Goal: Transaction & Acquisition: Purchase product/service

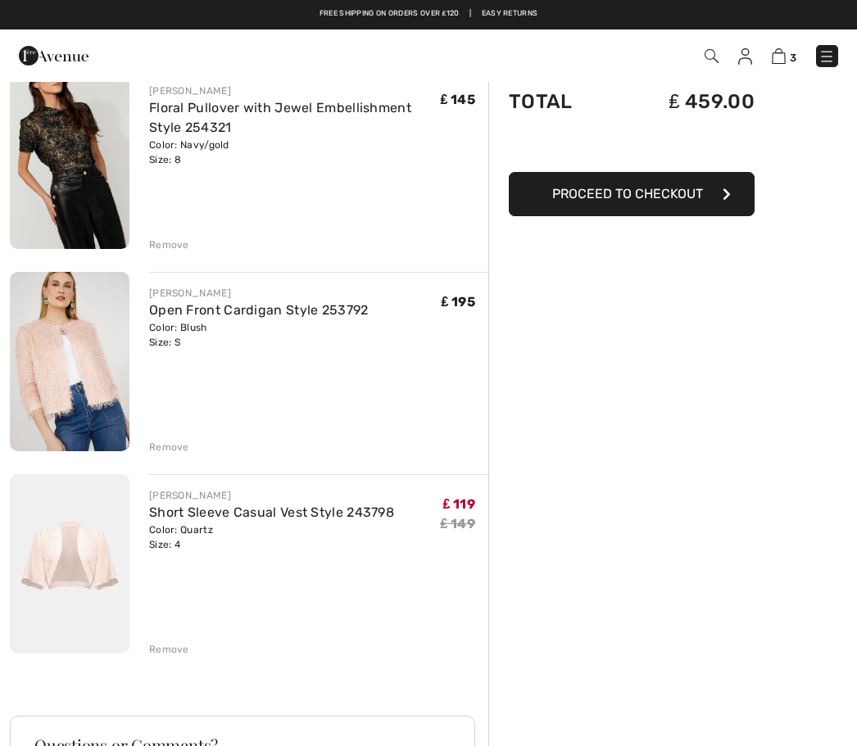
scroll to position [144, 0]
click at [83, 372] on img at bounding box center [70, 362] width 120 height 179
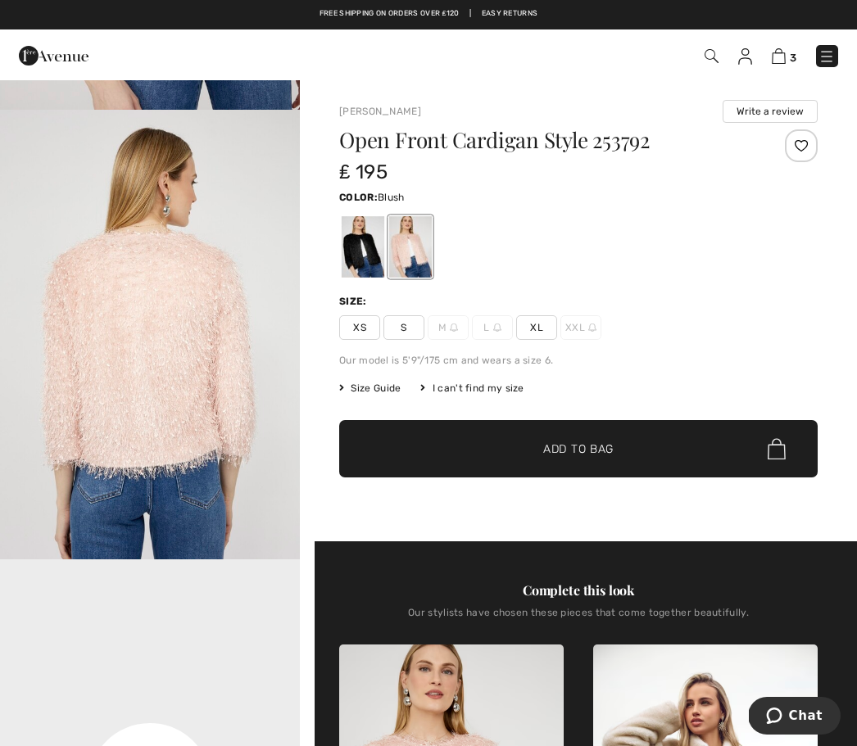
scroll to position [424, 0]
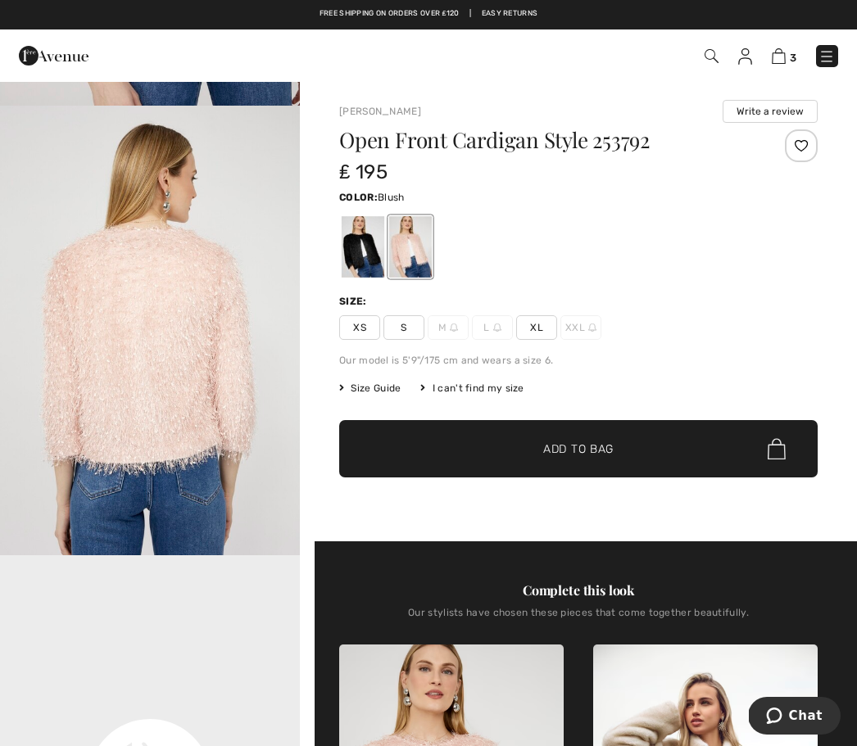
click at [773, 63] on img at bounding box center [779, 56] width 14 height 16
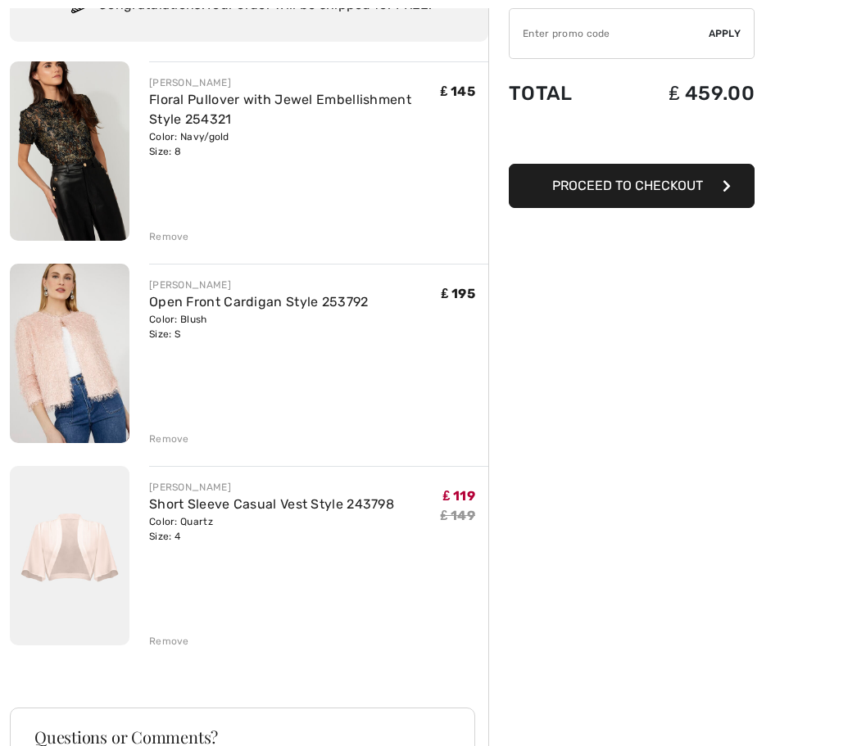
scroll to position [221, 0]
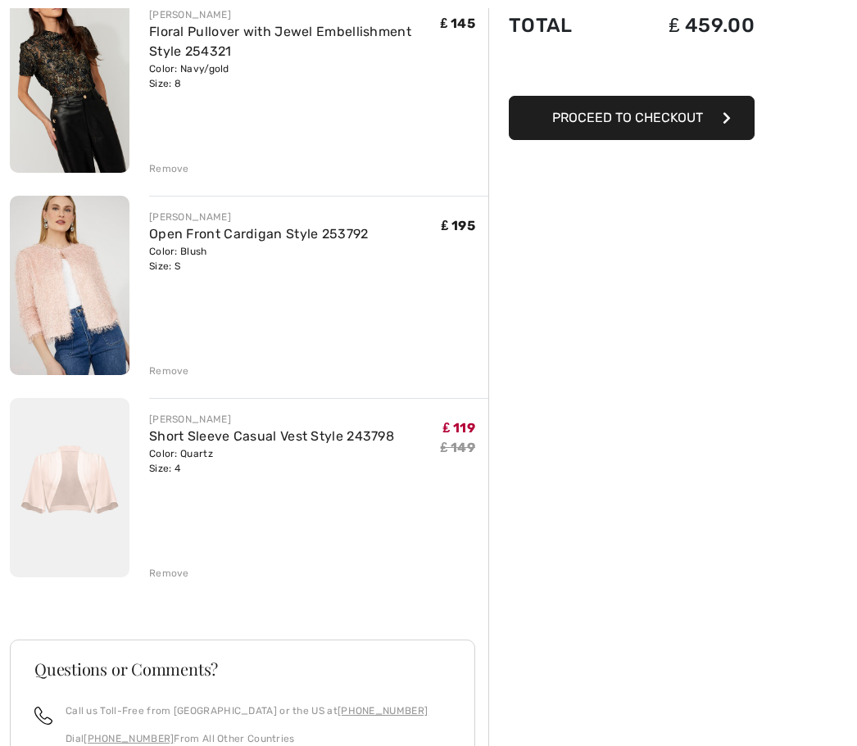
click at [171, 366] on div "Remove" at bounding box center [169, 371] width 40 height 15
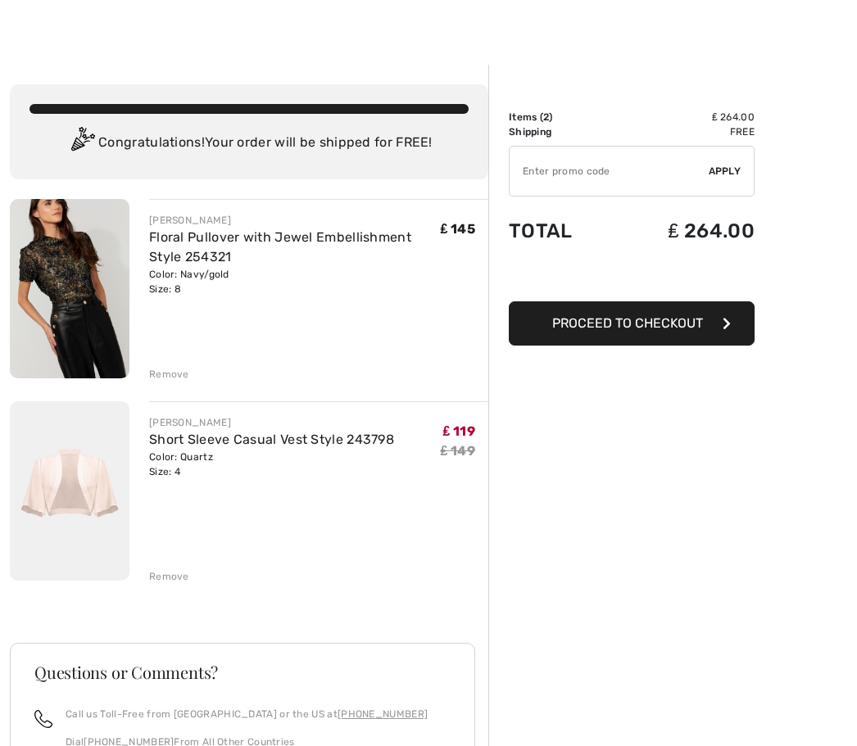
scroll to position [0, 0]
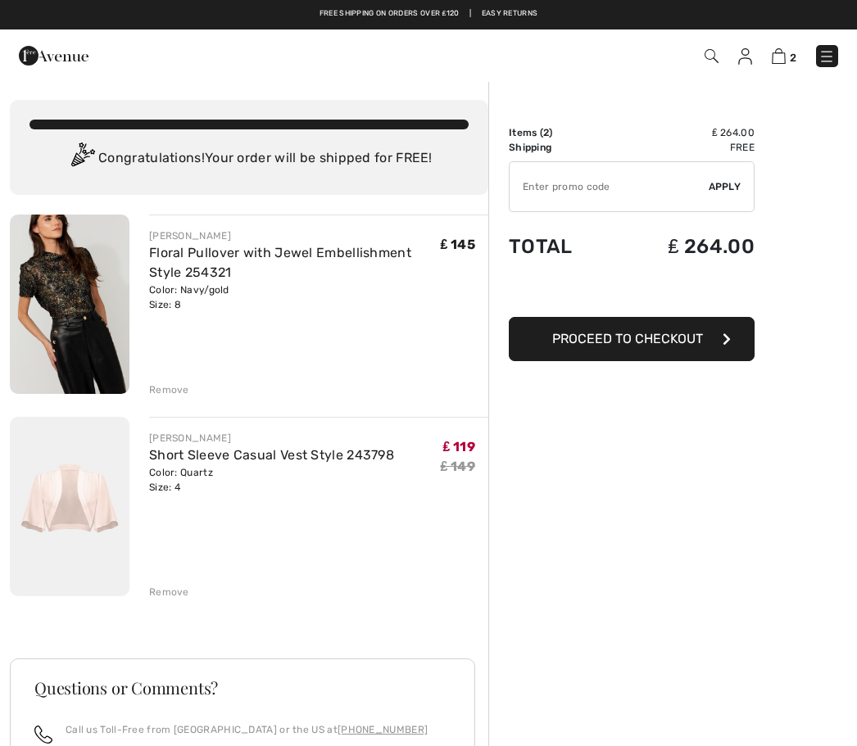
click at [786, 53] on img at bounding box center [779, 56] width 14 height 16
click at [786, 57] on img at bounding box center [779, 56] width 14 height 16
click at [784, 56] on img at bounding box center [779, 56] width 14 height 16
click at [783, 57] on img at bounding box center [779, 56] width 14 height 16
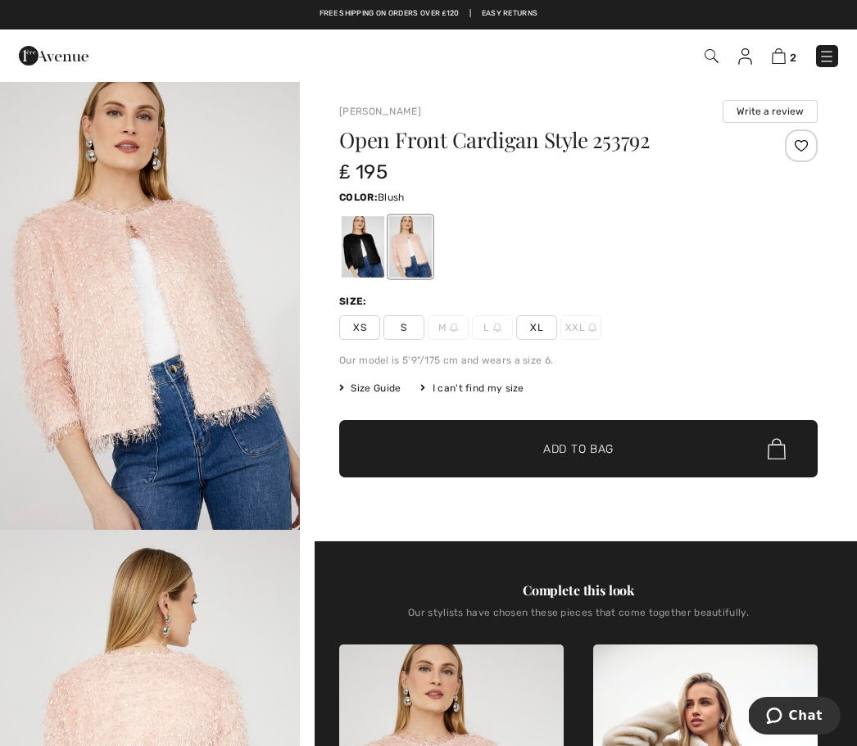
click at [784, 59] on img at bounding box center [779, 56] width 14 height 16
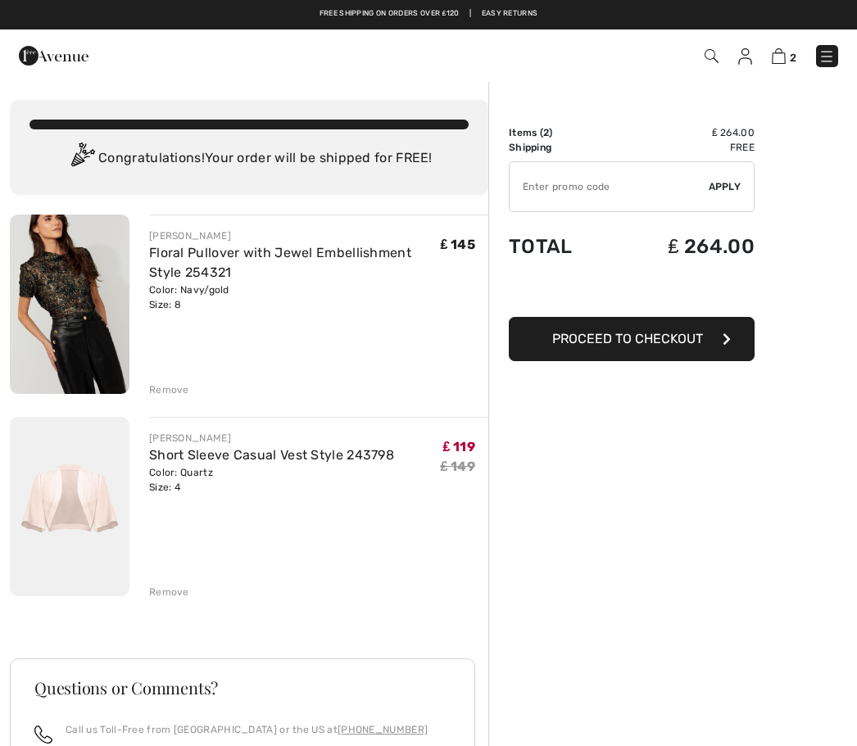
click at [162, 592] on div "Remove" at bounding box center [169, 592] width 40 height 15
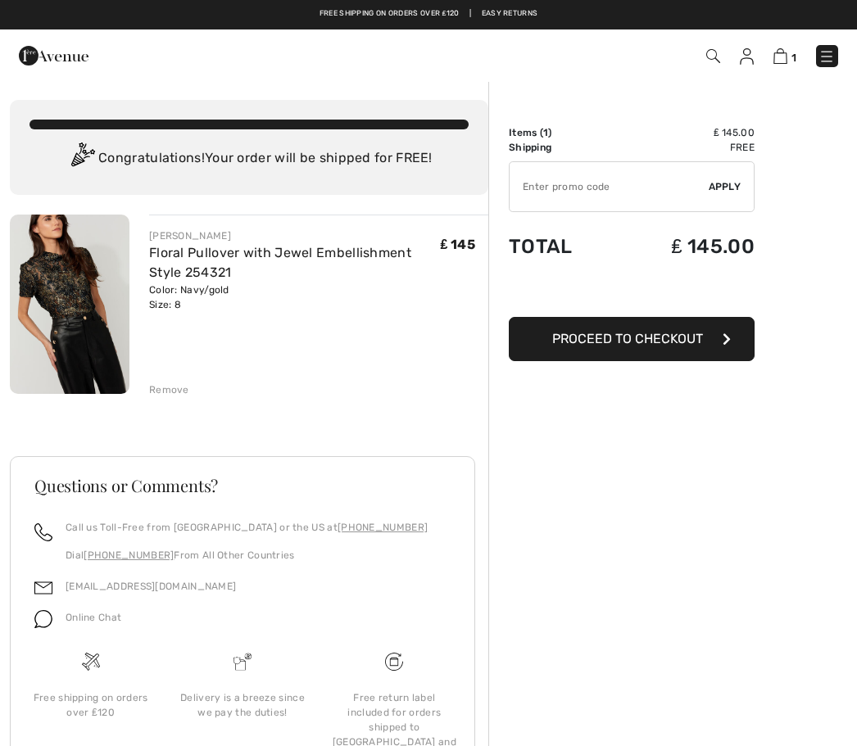
click at [717, 63] on img at bounding box center [713, 56] width 14 height 14
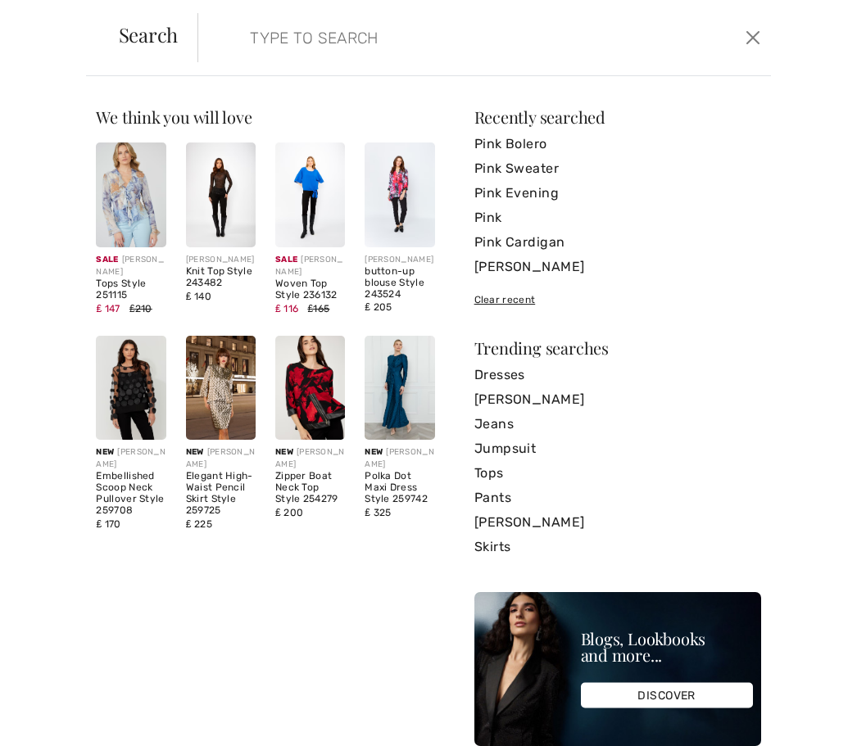
click at [341, 48] on input "search" at bounding box center [427, 37] width 378 height 49
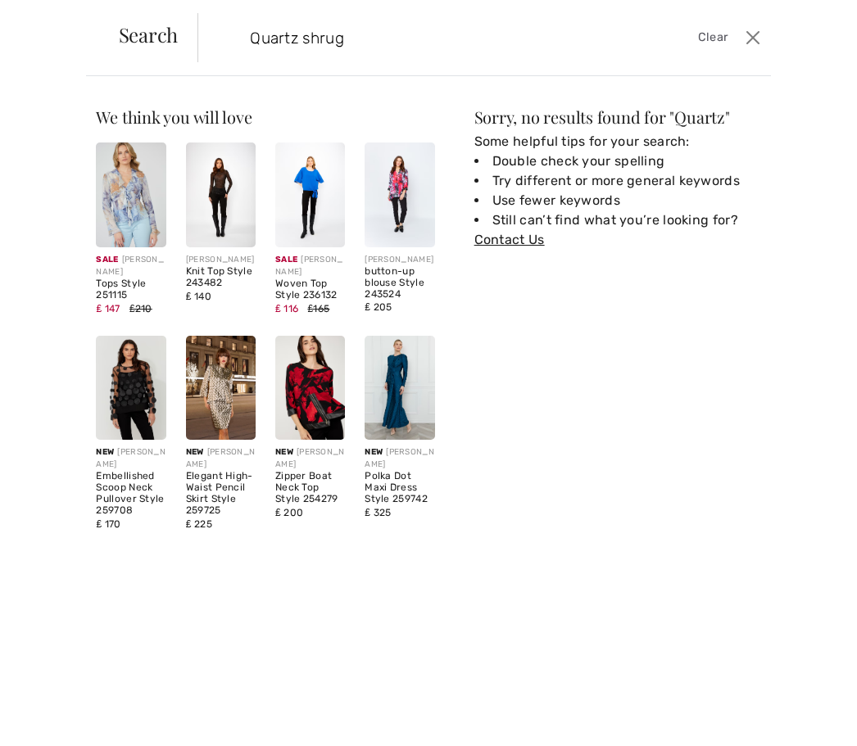
type input "Quartz shrug"
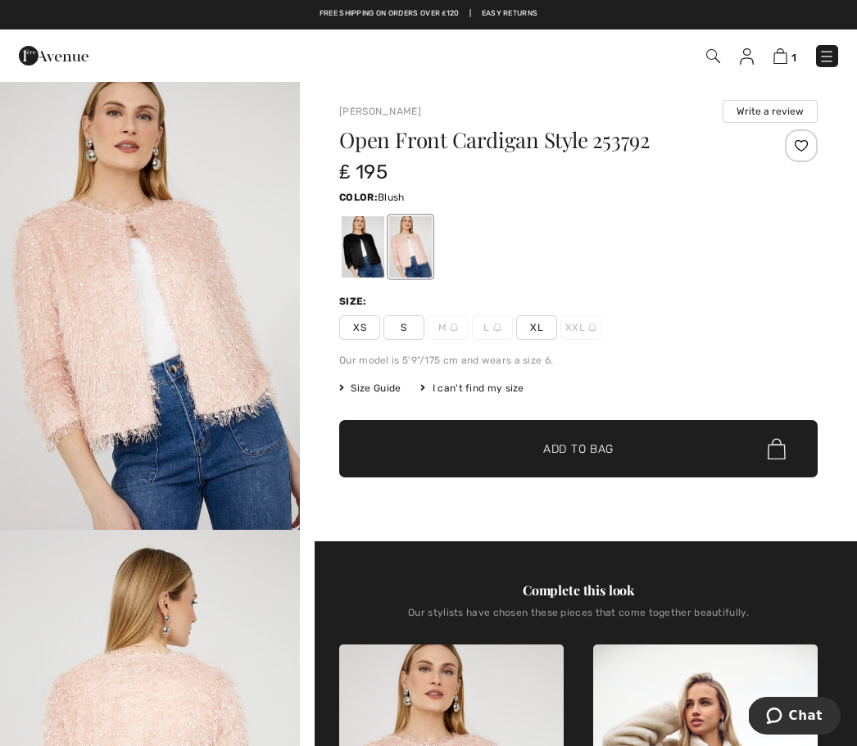
click at [717, 58] on img at bounding box center [713, 56] width 14 height 14
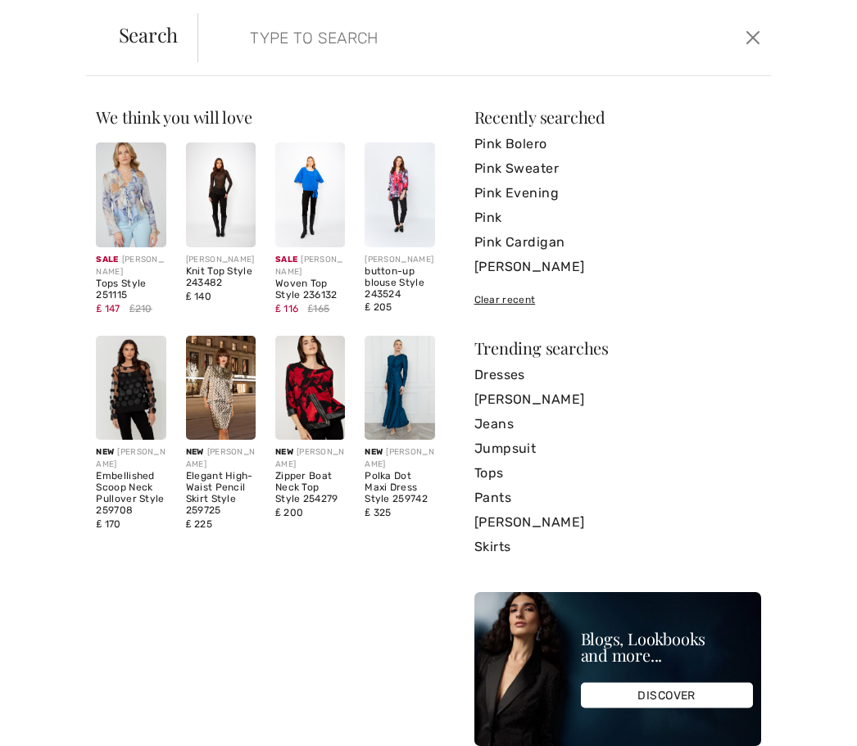
click at [433, 59] on input "search" at bounding box center [427, 37] width 378 height 49
type input "Shrug"
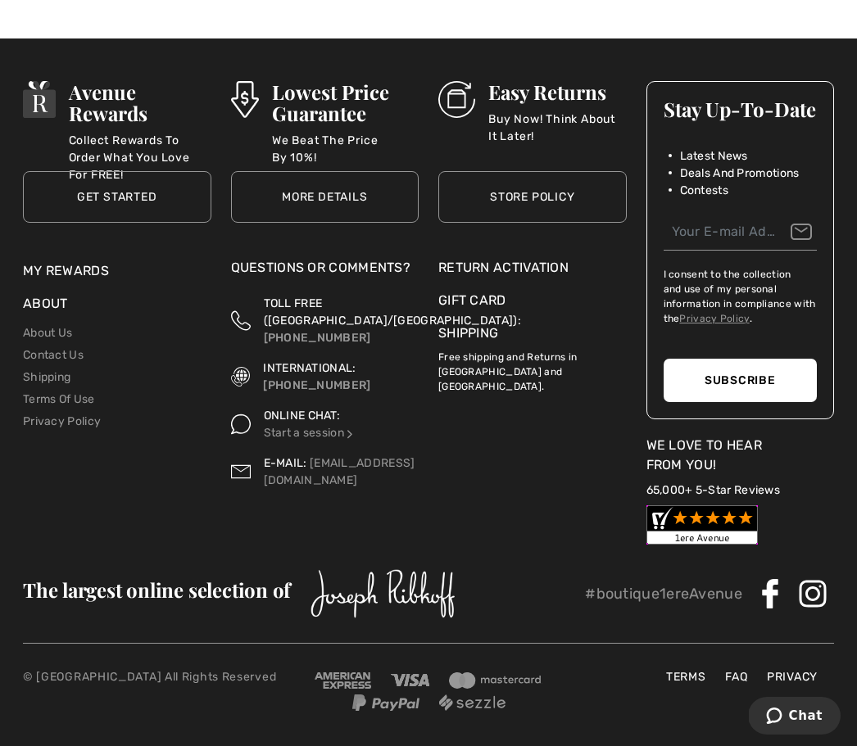
scroll to position [859, 0]
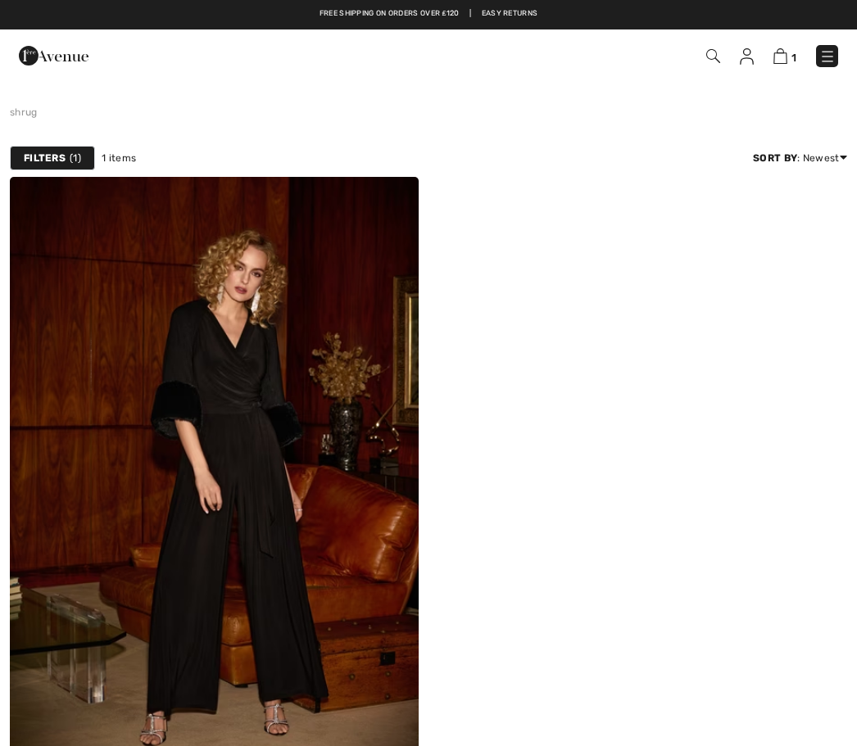
checkbox input "true"
click at [715, 57] on img at bounding box center [713, 56] width 14 height 14
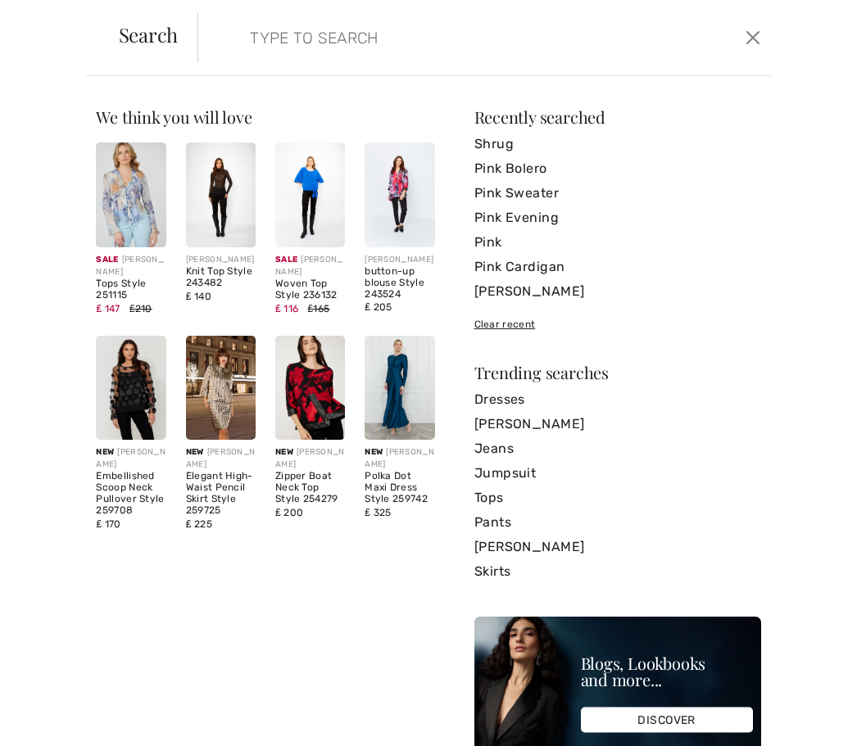
click at [403, 53] on input "search" at bounding box center [427, 37] width 378 height 49
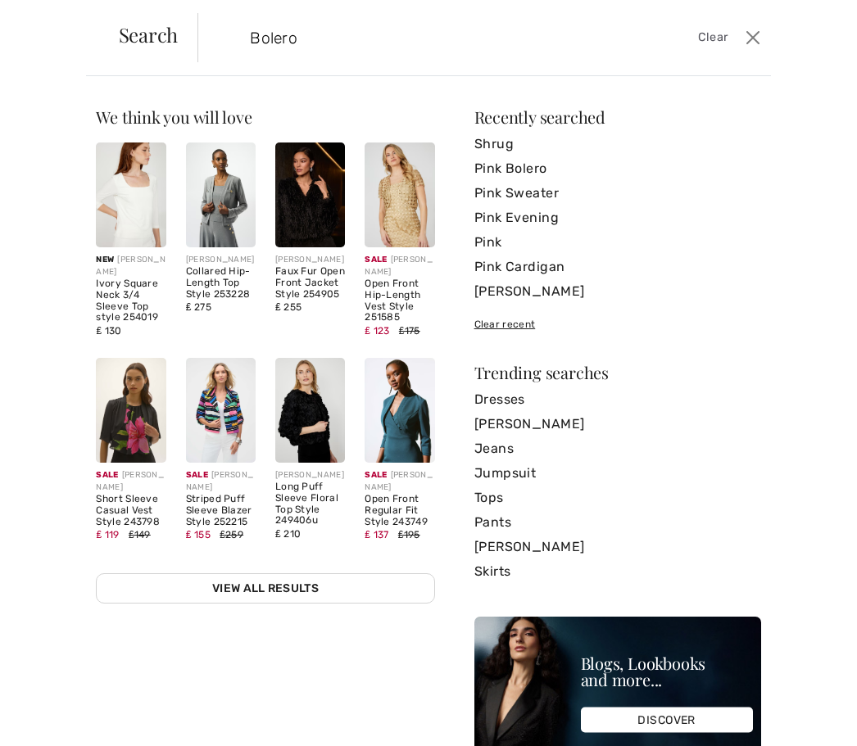
type input "Bolero"
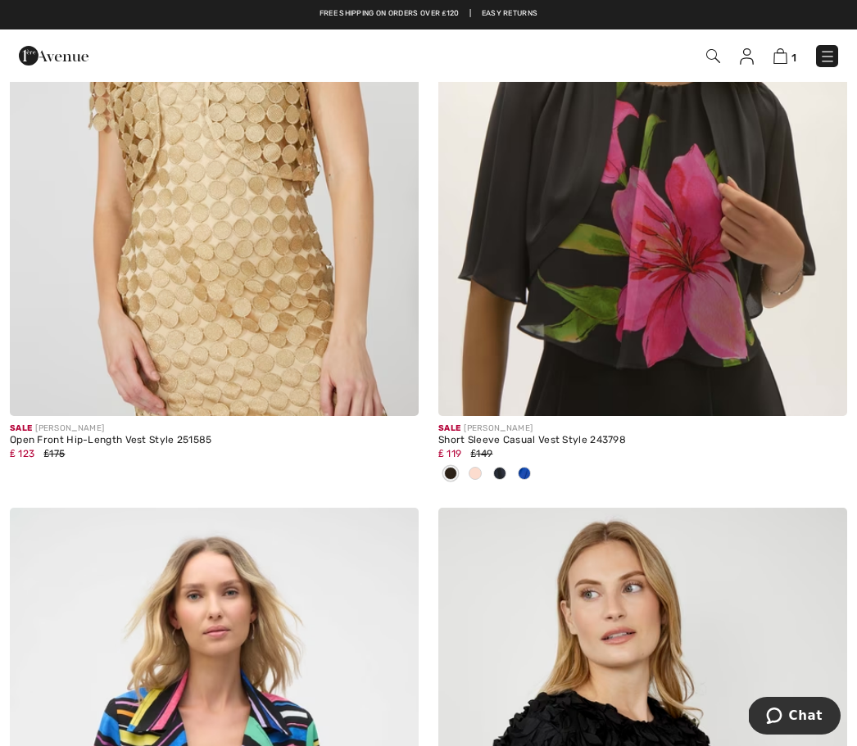
scroll to position [1680, 0]
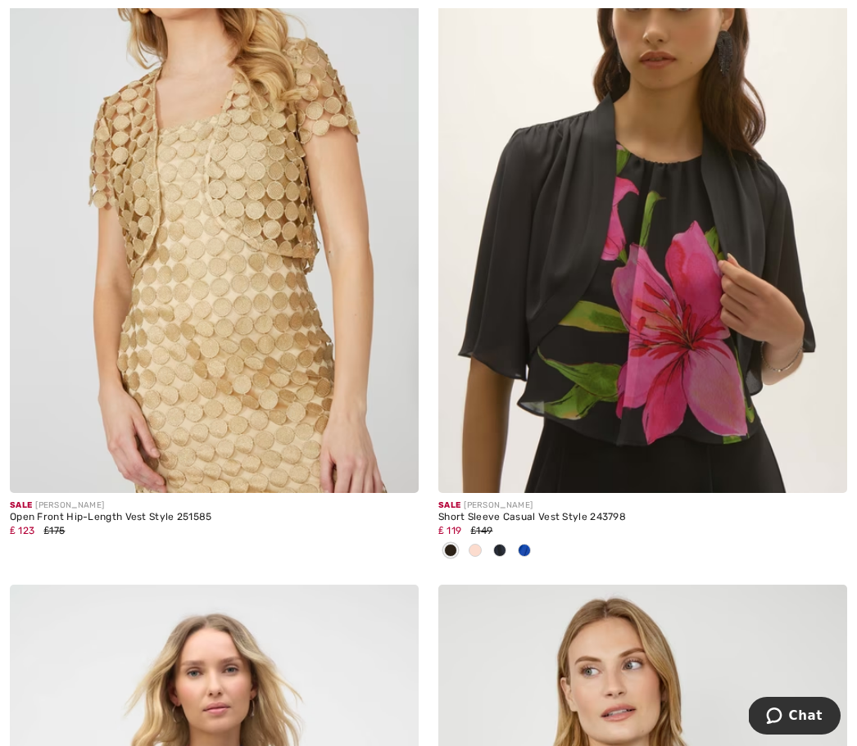
click at [700, 374] on img at bounding box center [642, 187] width 409 height 614
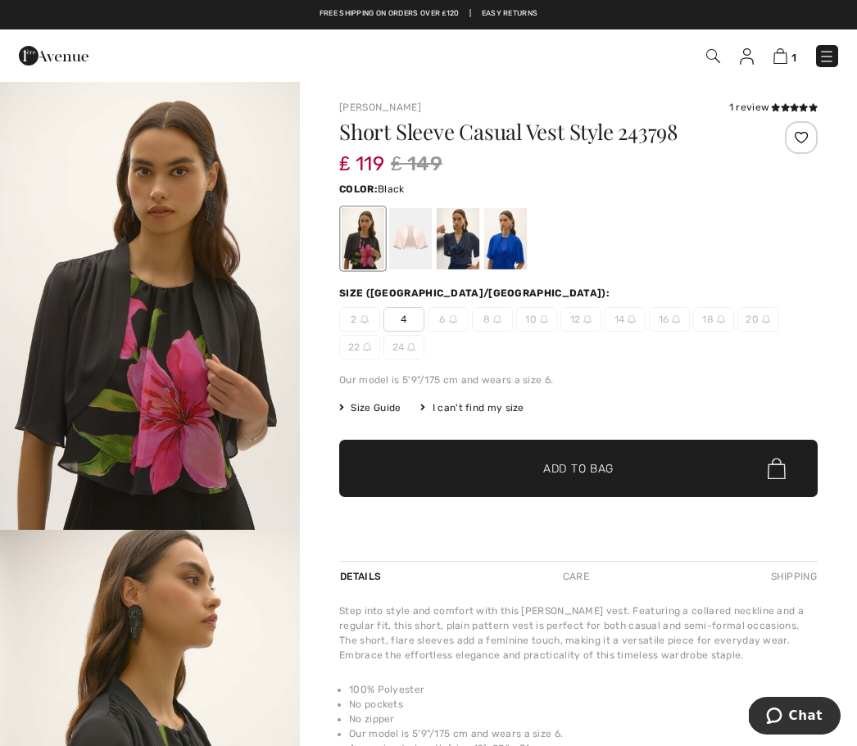
click at [415, 242] on div at bounding box center [410, 238] width 43 height 61
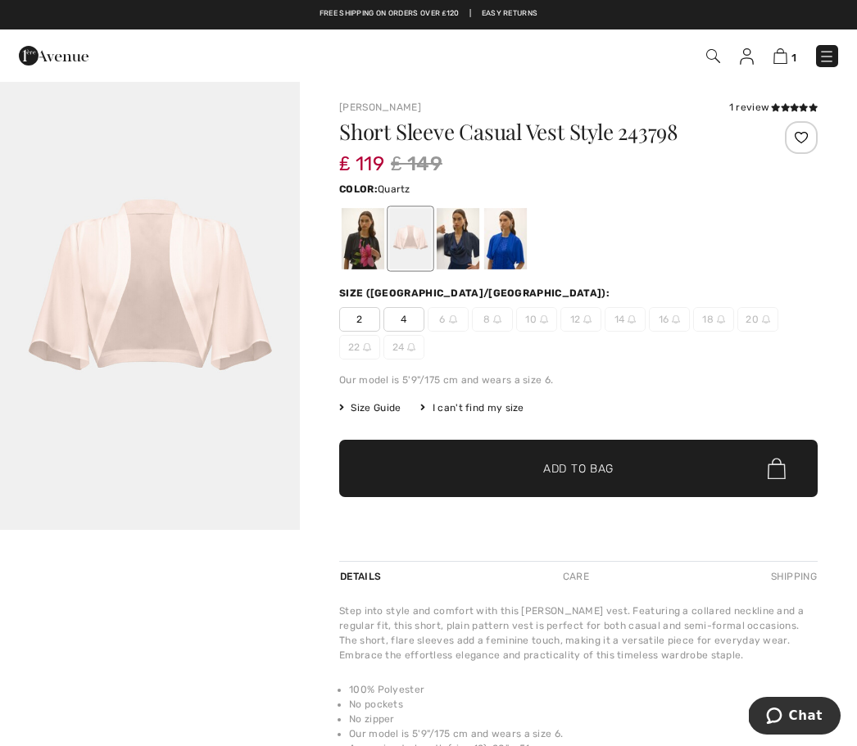
click at [782, 63] on img at bounding box center [780, 56] width 14 height 16
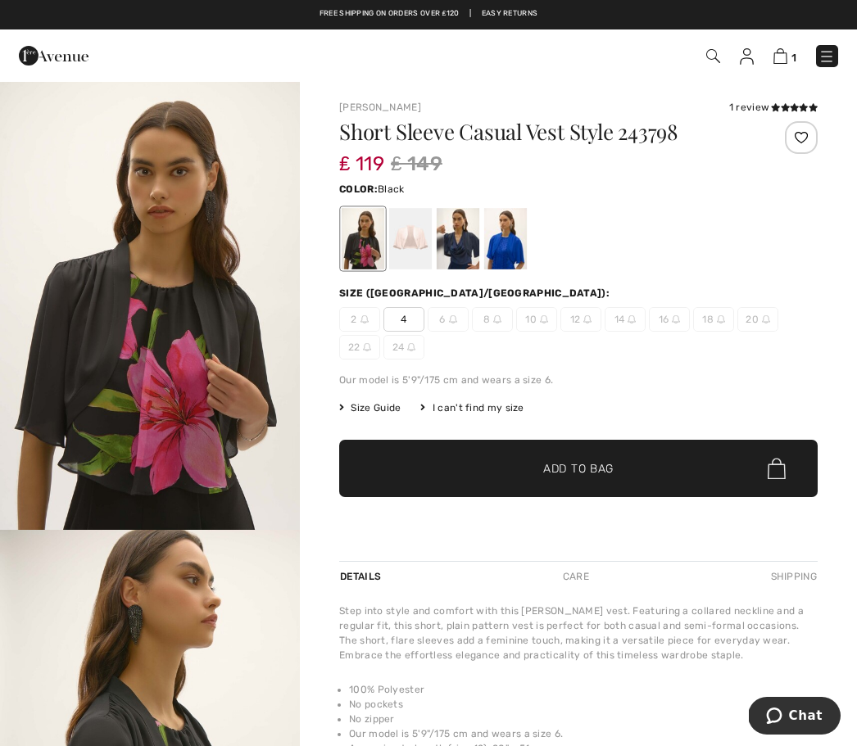
click at [406, 234] on div at bounding box center [410, 238] width 43 height 61
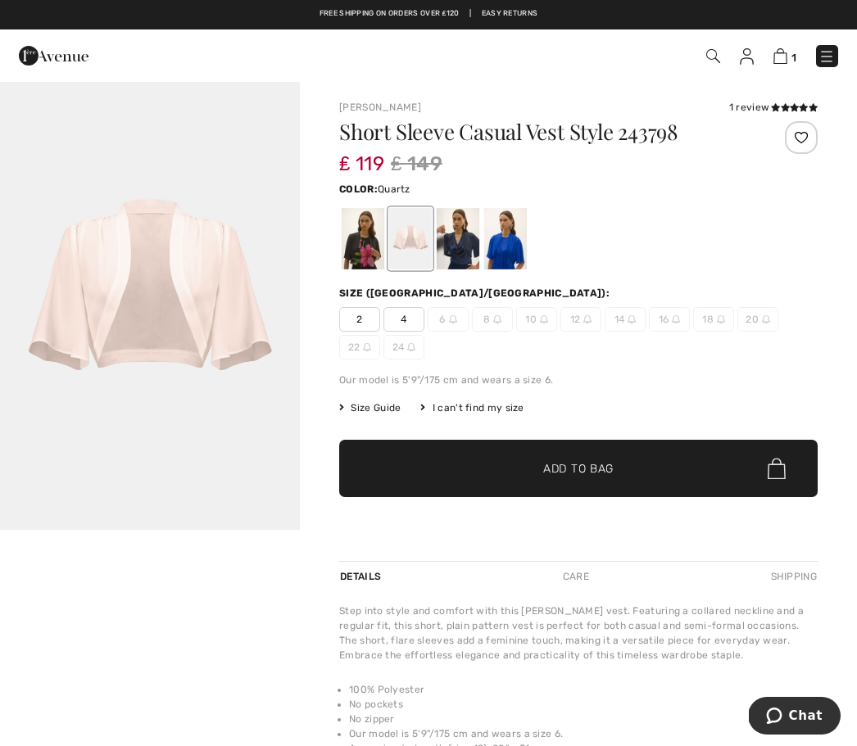
click at [411, 324] on span "4" at bounding box center [403, 319] width 41 height 25
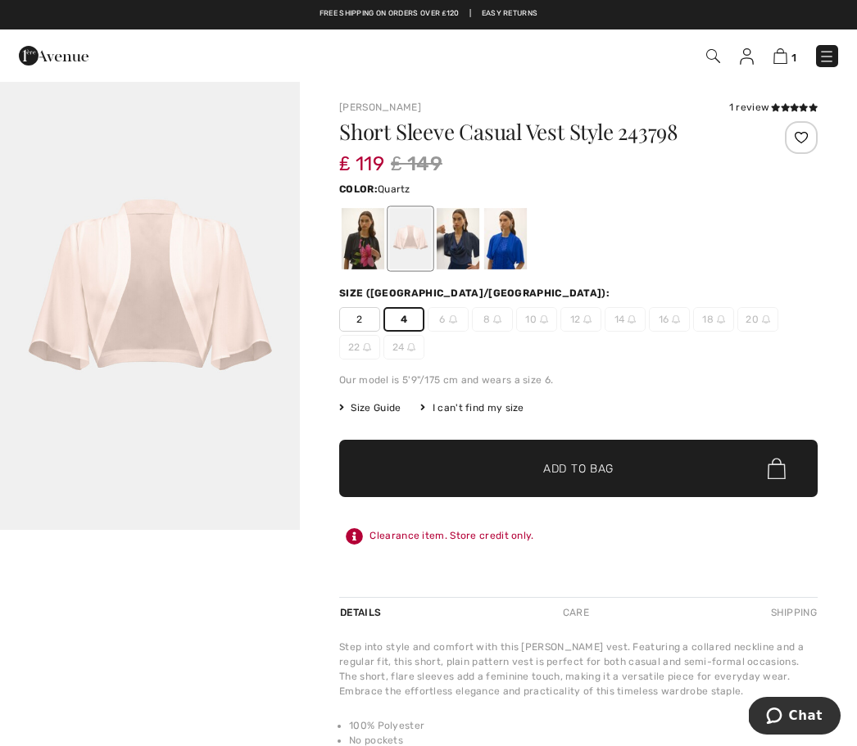
click at [676, 483] on span "✔ Added to Bag Add to Bag" at bounding box center [578, 468] width 478 height 57
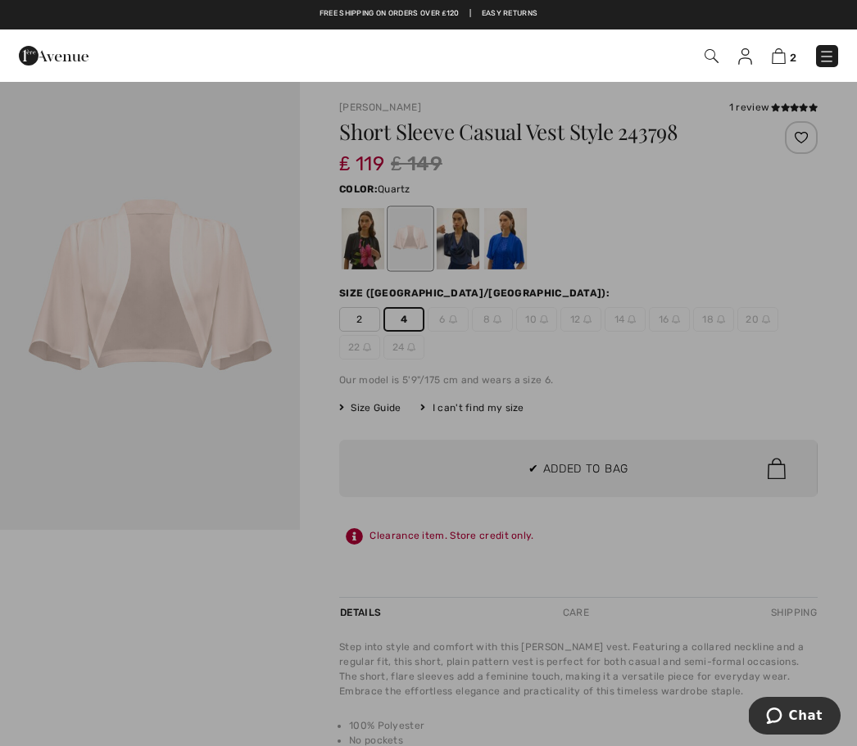
click at [190, 451] on div at bounding box center [428, 373] width 857 height 746
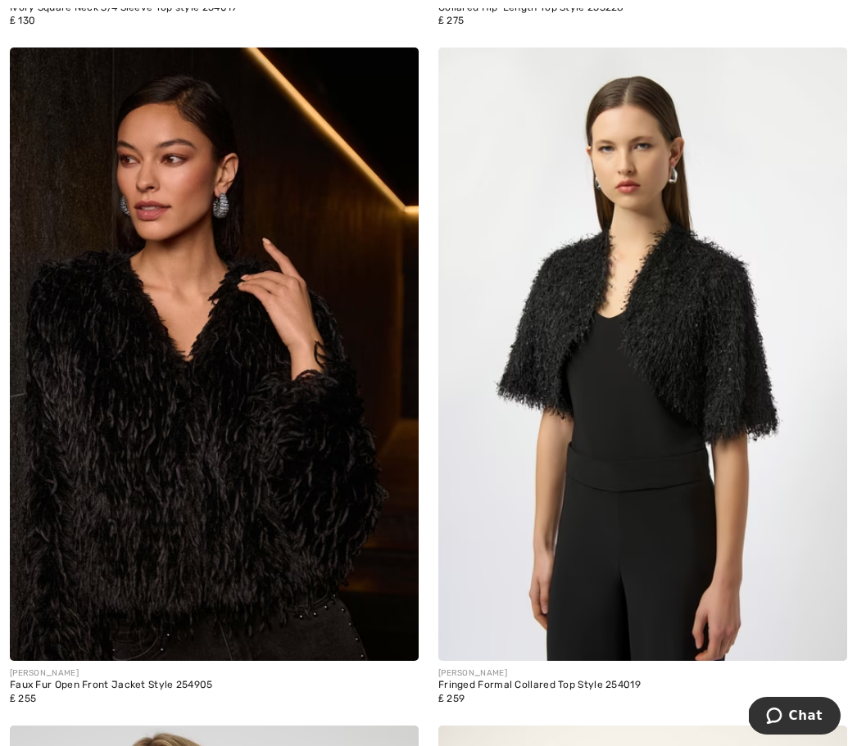
scroll to position [850, 0]
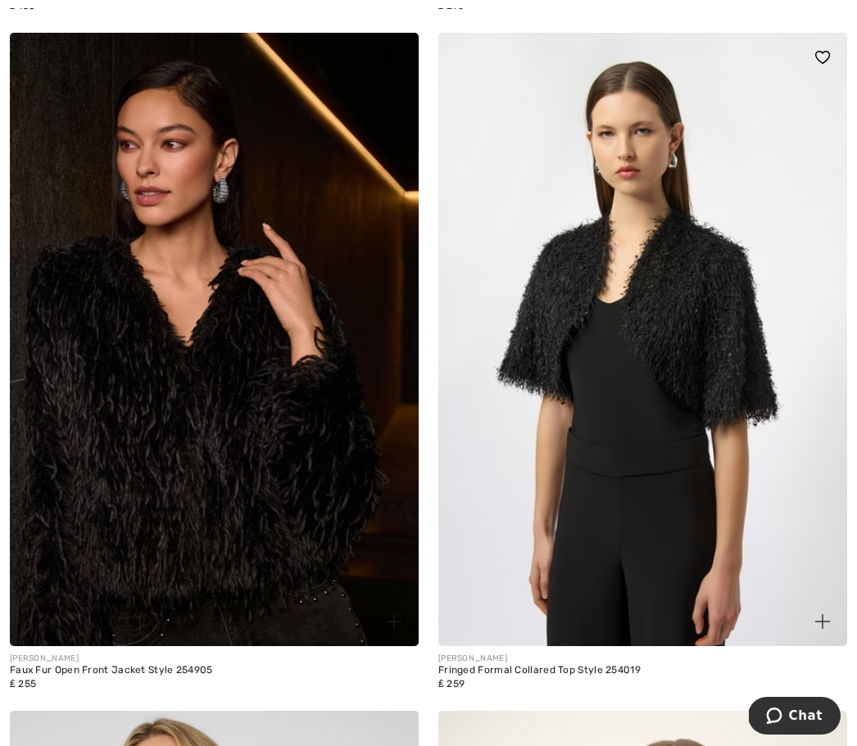
click at [703, 502] on img at bounding box center [642, 340] width 409 height 614
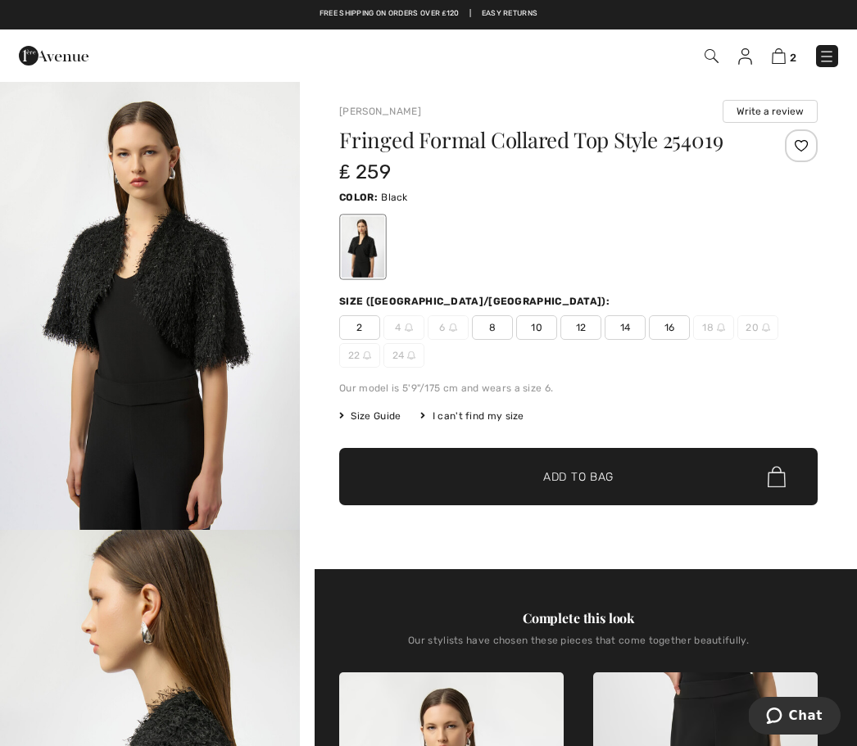
click at [706, 67] on div "2 Checkout" at bounding box center [604, 56] width 492 height 34
click at [711, 55] on img at bounding box center [712, 56] width 14 height 14
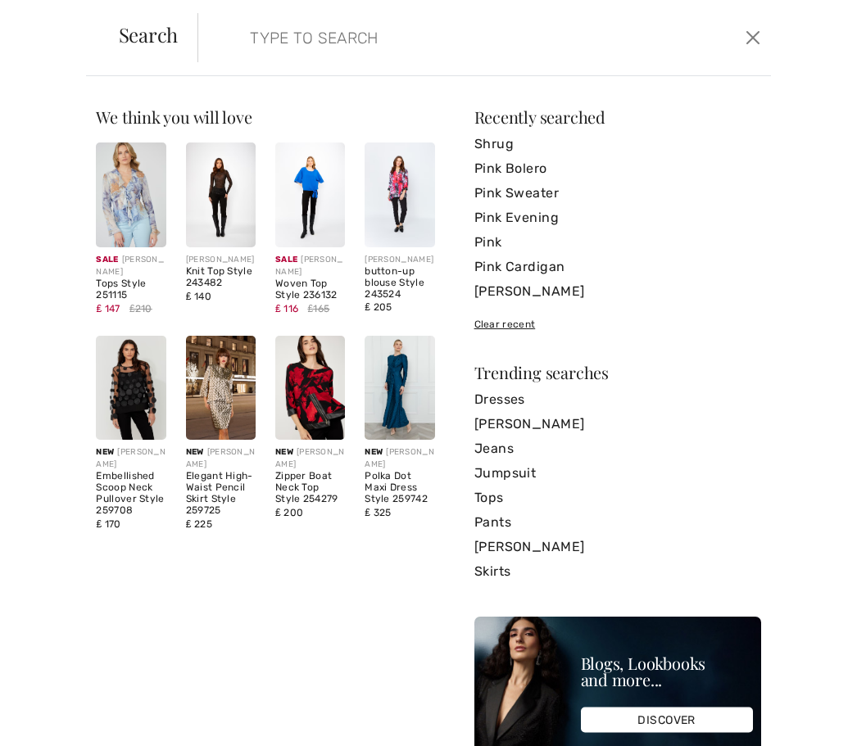
click at [424, 39] on input "search" at bounding box center [427, 37] width 378 height 49
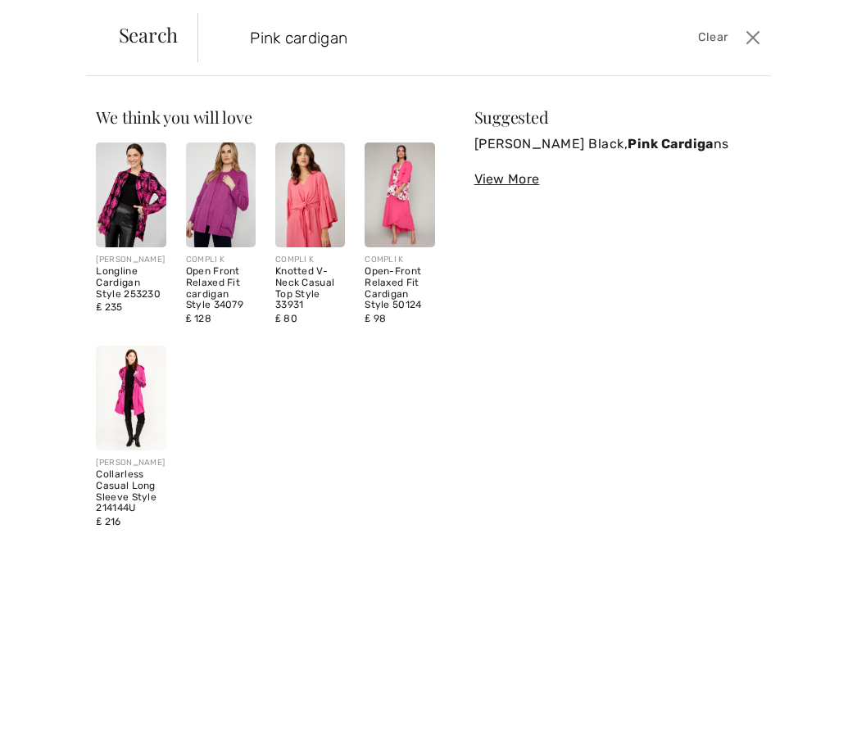
type input "Pink cardigan"
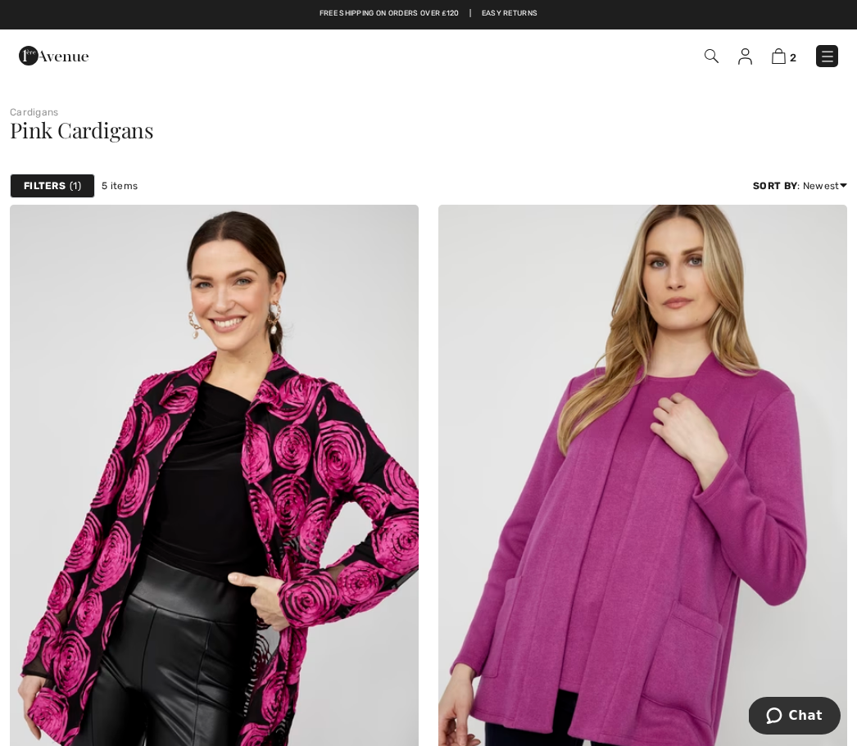
click at [714, 57] on img at bounding box center [712, 56] width 14 height 14
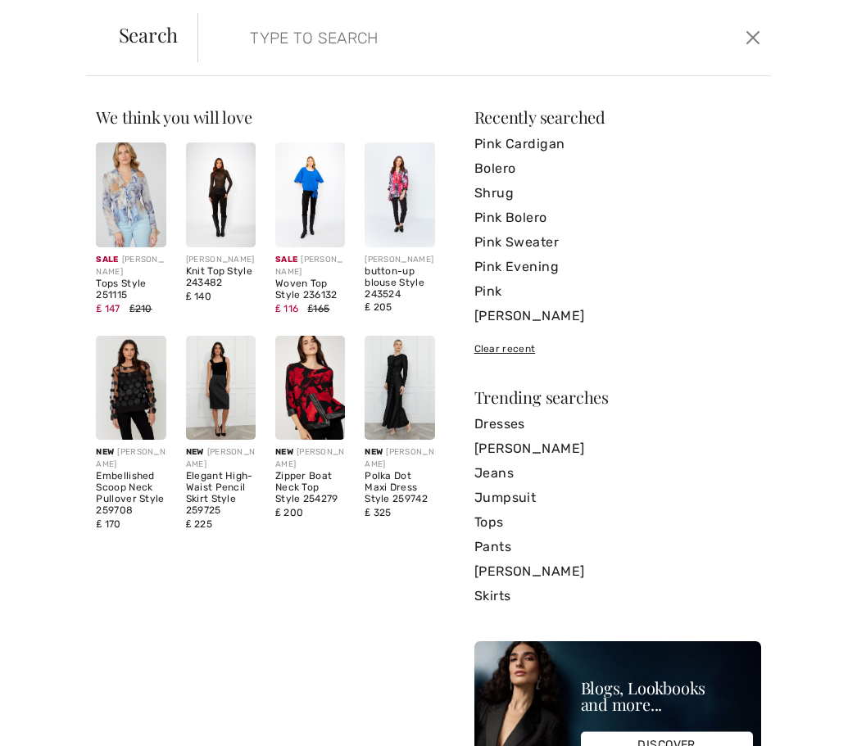
click at [348, 48] on input "search" at bounding box center [427, 37] width 378 height 49
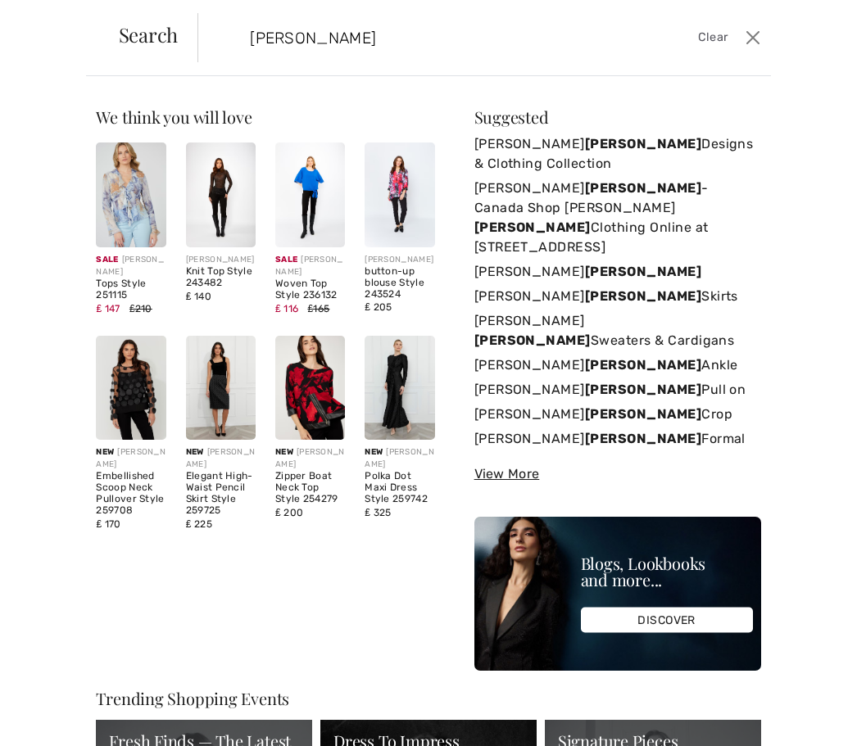
type input "[PERSON_NAME]"
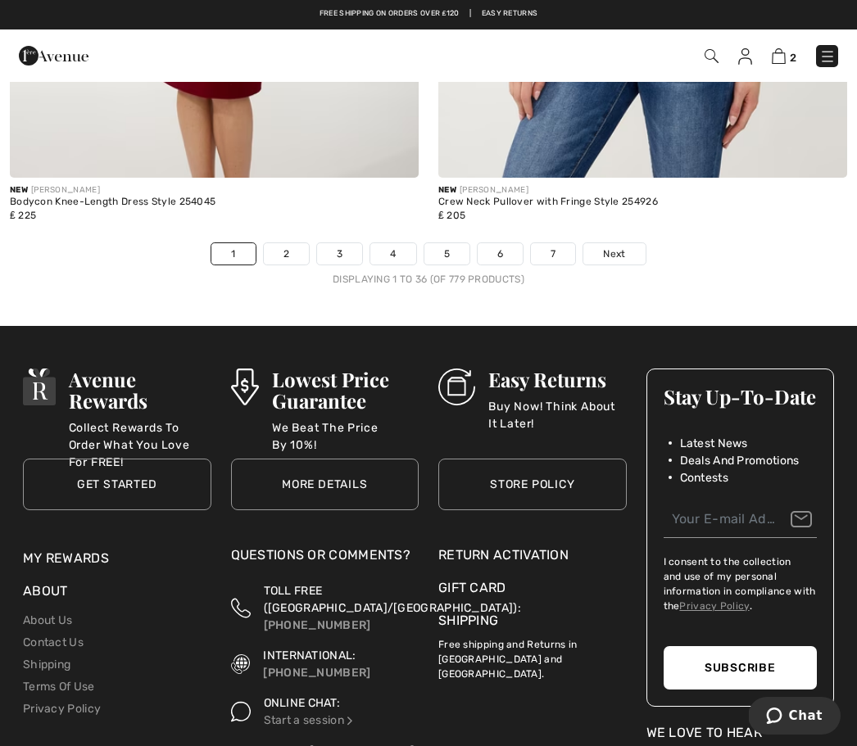
scroll to position [12548, 0]
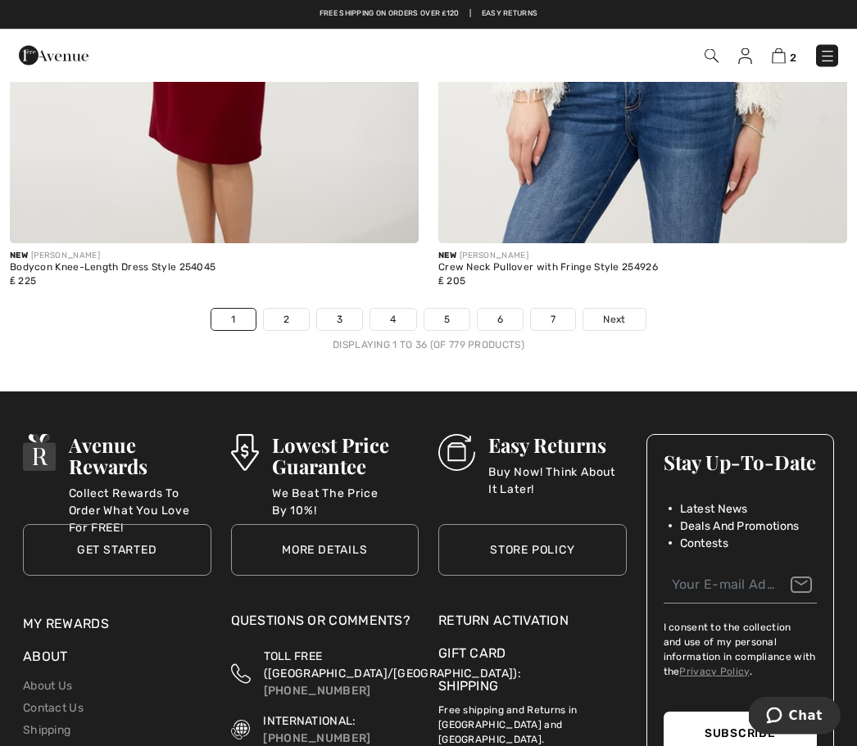
click at [624, 313] on span "Next" at bounding box center [614, 320] width 22 height 15
click at [623, 313] on span "Next" at bounding box center [614, 320] width 22 height 15
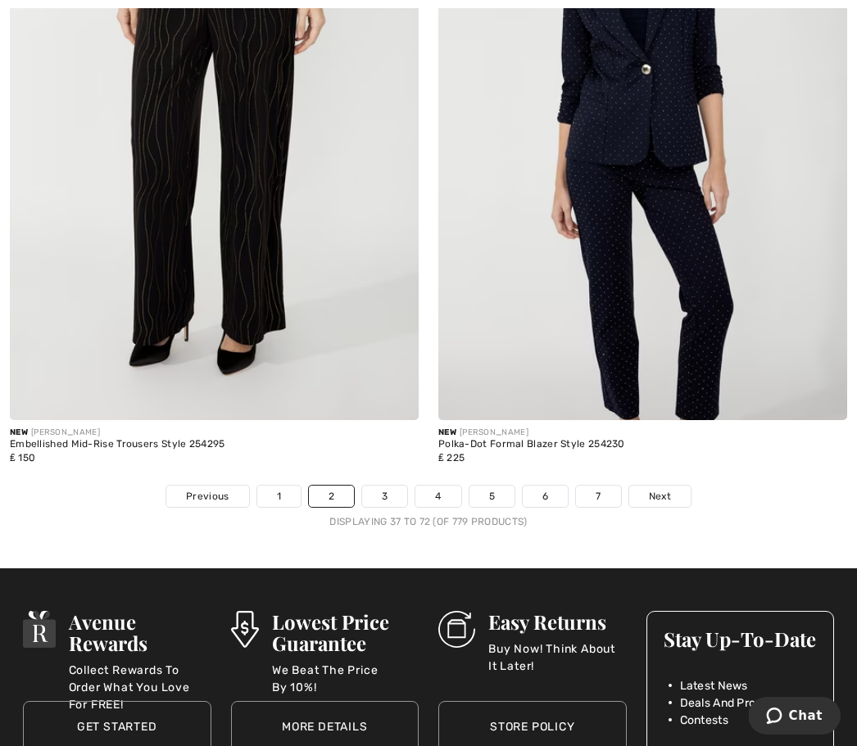
scroll to position [12320, 0]
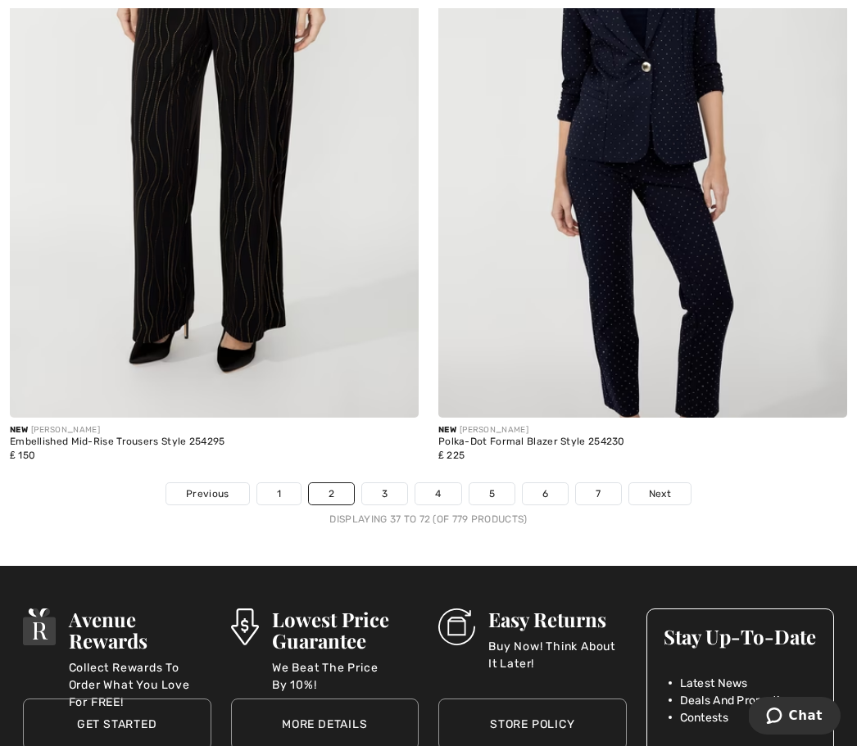
click at [672, 483] on link "Next" at bounding box center [659, 493] width 61 height 21
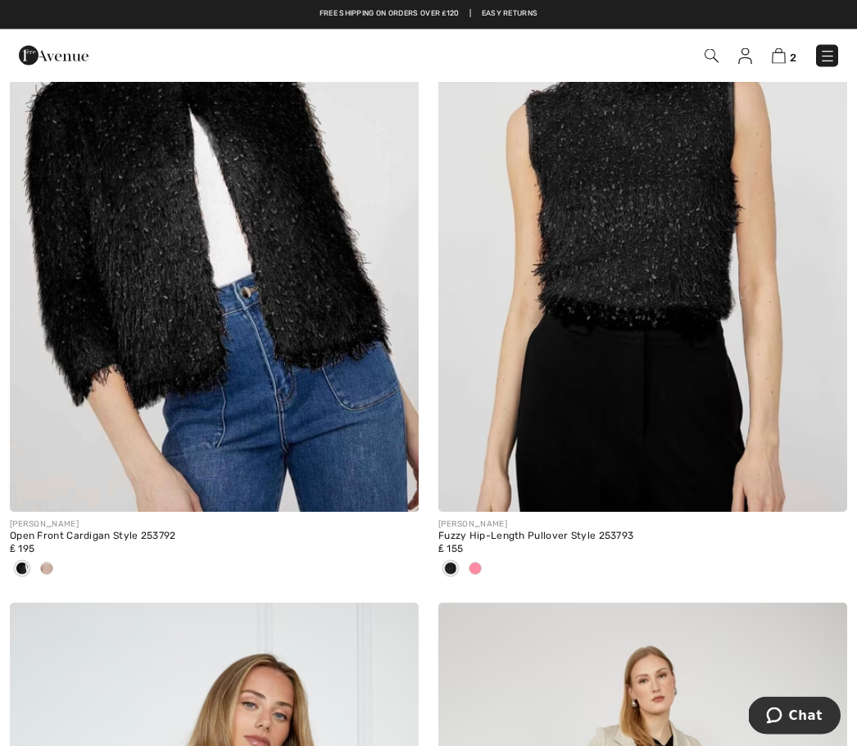
scroll to position [10898, 0]
click at [52, 568] on div at bounding box center [46, 569] width 25 height 27
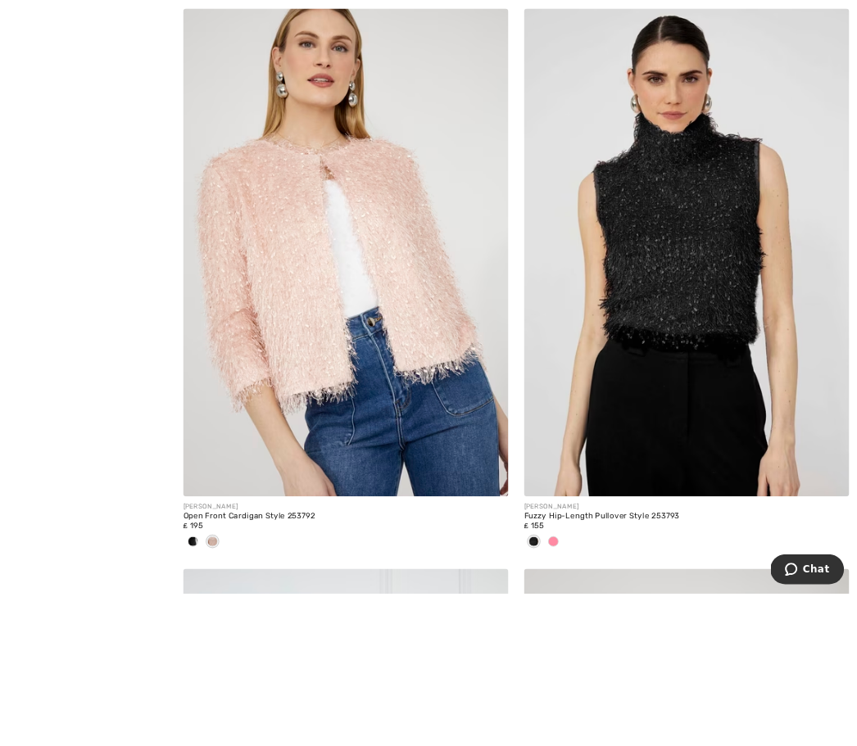
scroll to position [10988, 0]
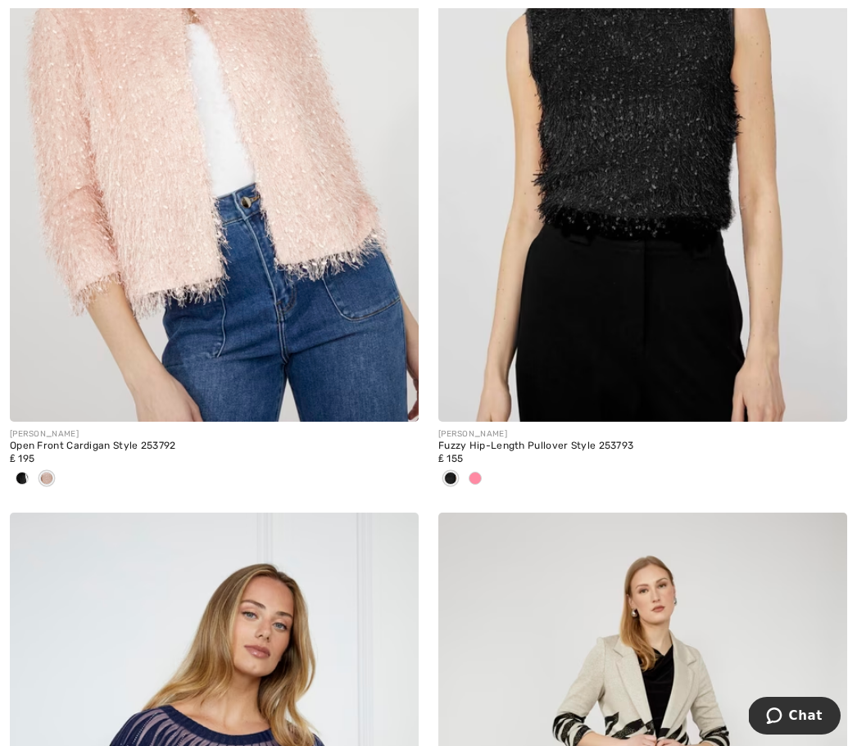
click at [327, 319] on img at bounding box center [214, 115] width 409 height 614
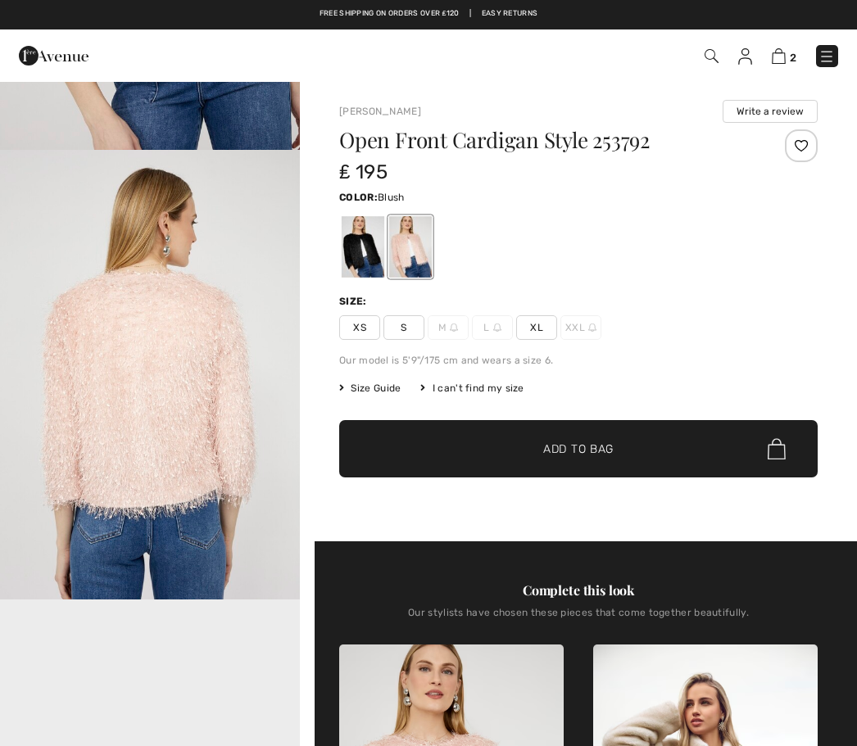
scroll to position [458, 0]
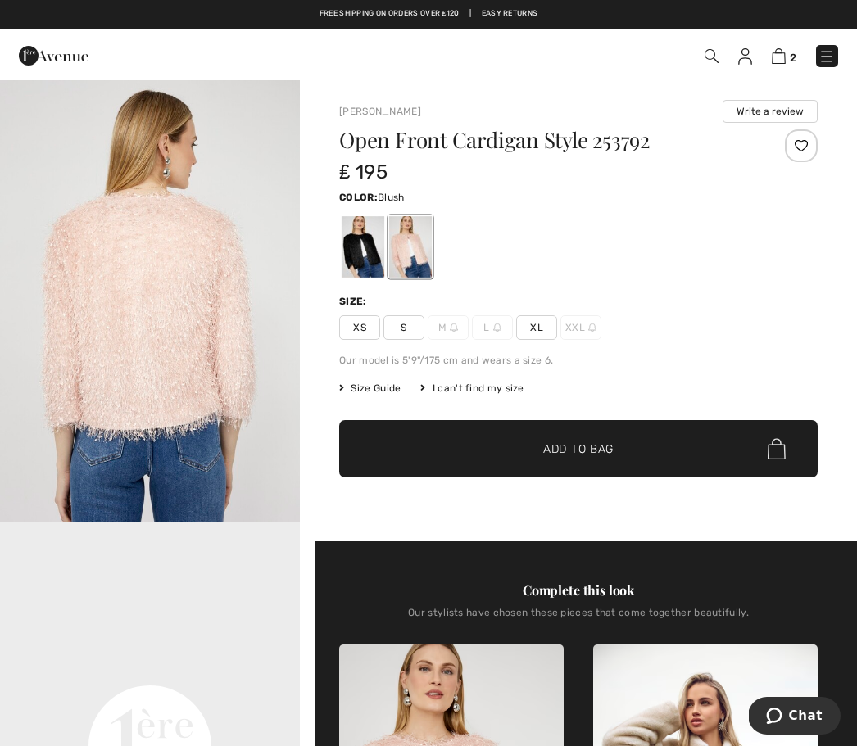
click at [294, 460] on img "2 / 5" at bounding box center [150, 297] width 300 height 450
click at [406, 324] on span "S" at bounding box center [403, 327] width 41 height 25
click at [687, 449] on span "✔ Added to Bag Add to Bag" at bounding box center [578, 448] width 478 height 57
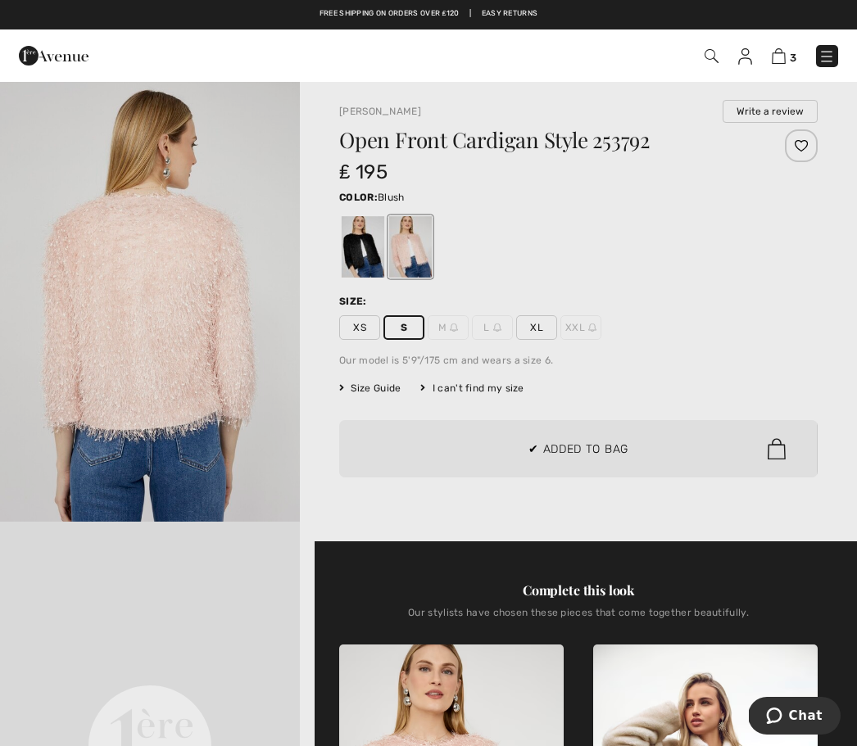
click at [746, 365] on div at bounding box center [428, 373] width 857 height 746
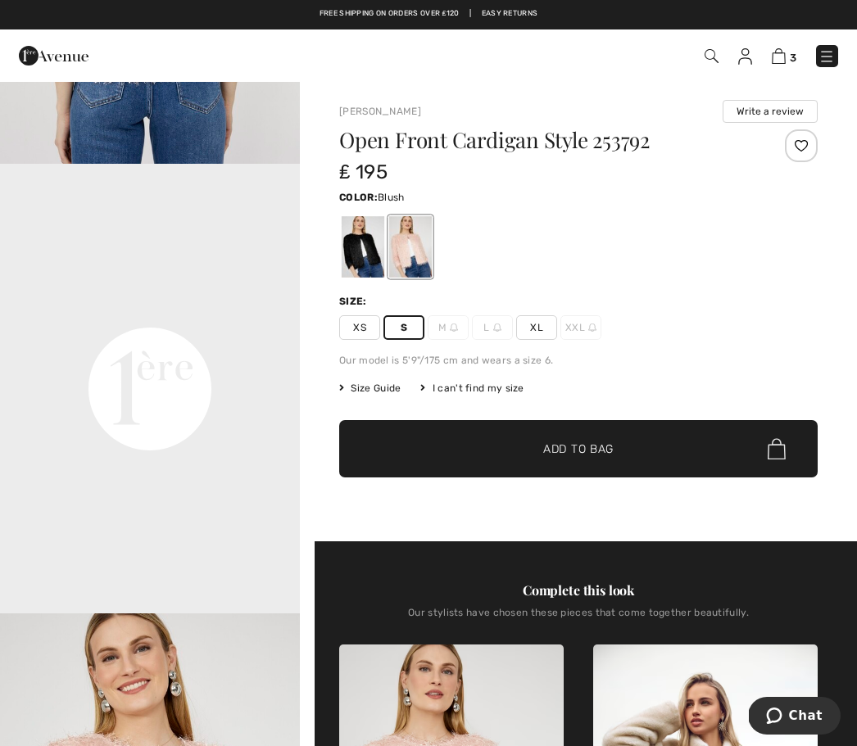
scroll to position [842, 0]
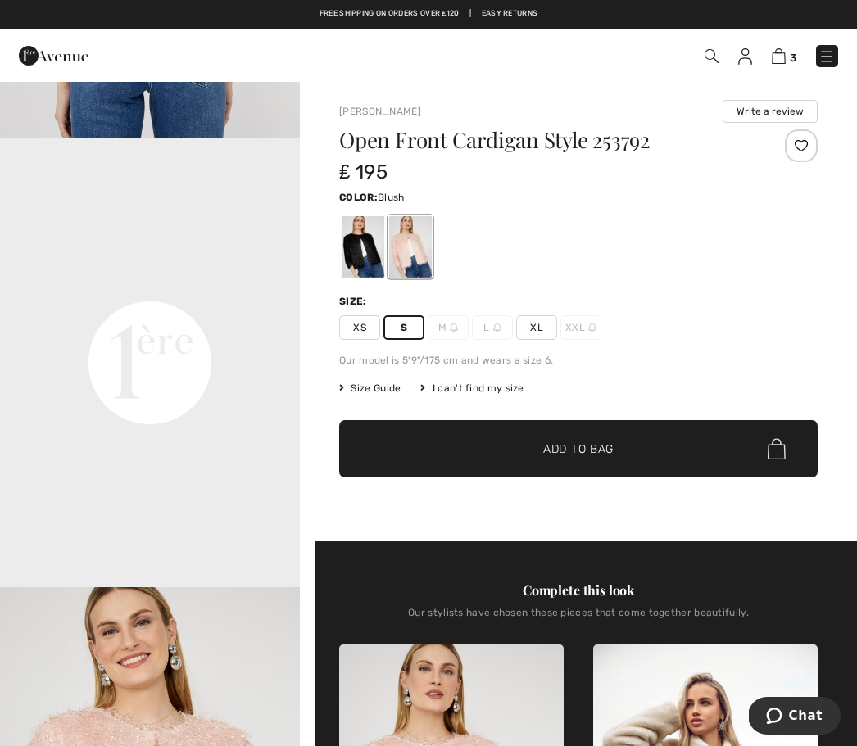
click at [256, 288] on video "Your browser does not support the video tag." at bounding box center [150, 213] width 300 height 150
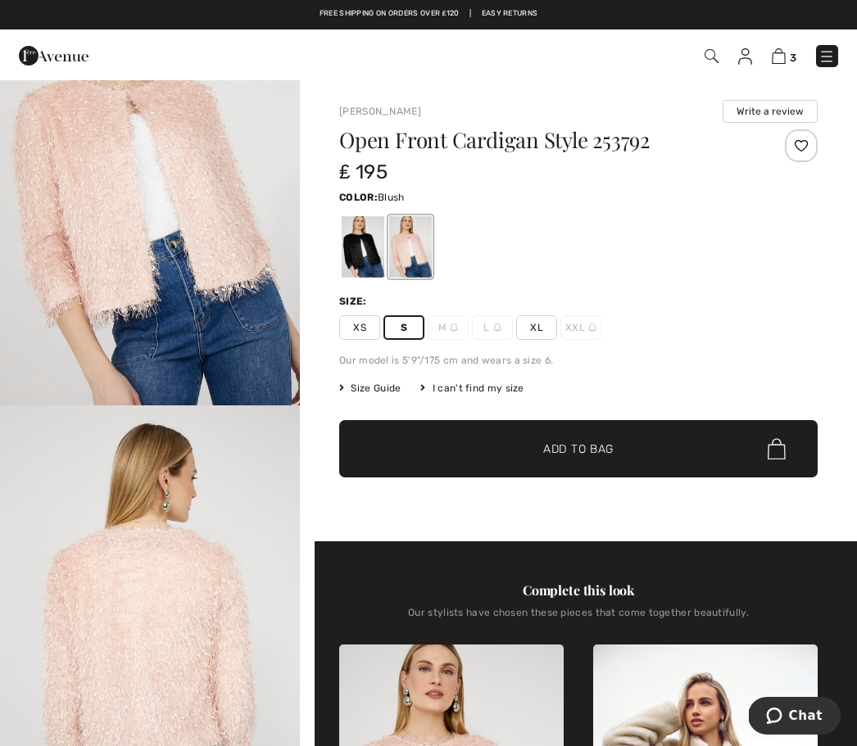
scroll to position [119, 0]
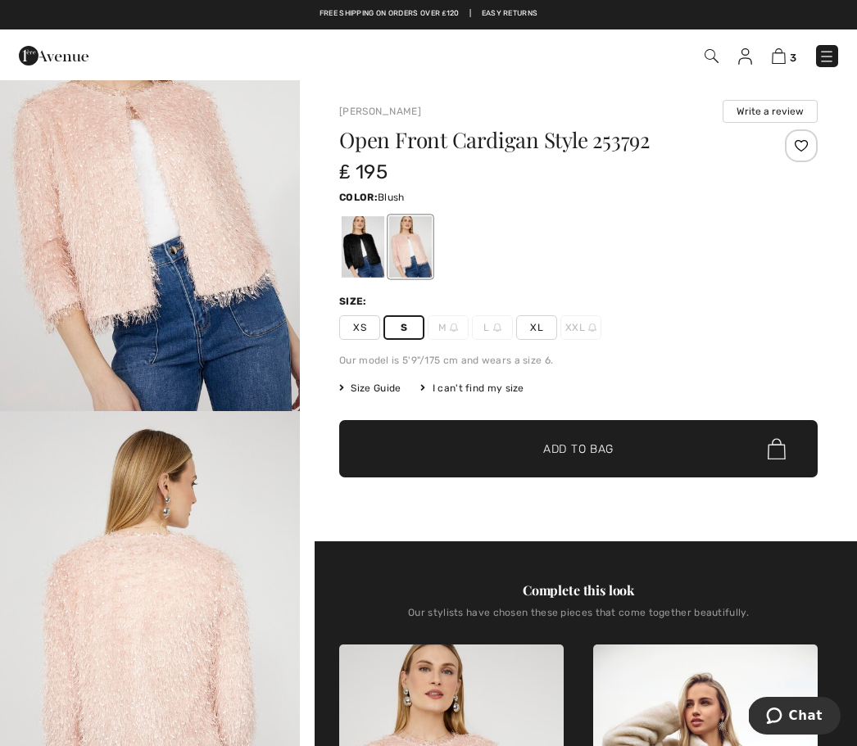
click at [773, 62] on img at bounding box center [779, 56] width 14 height 16
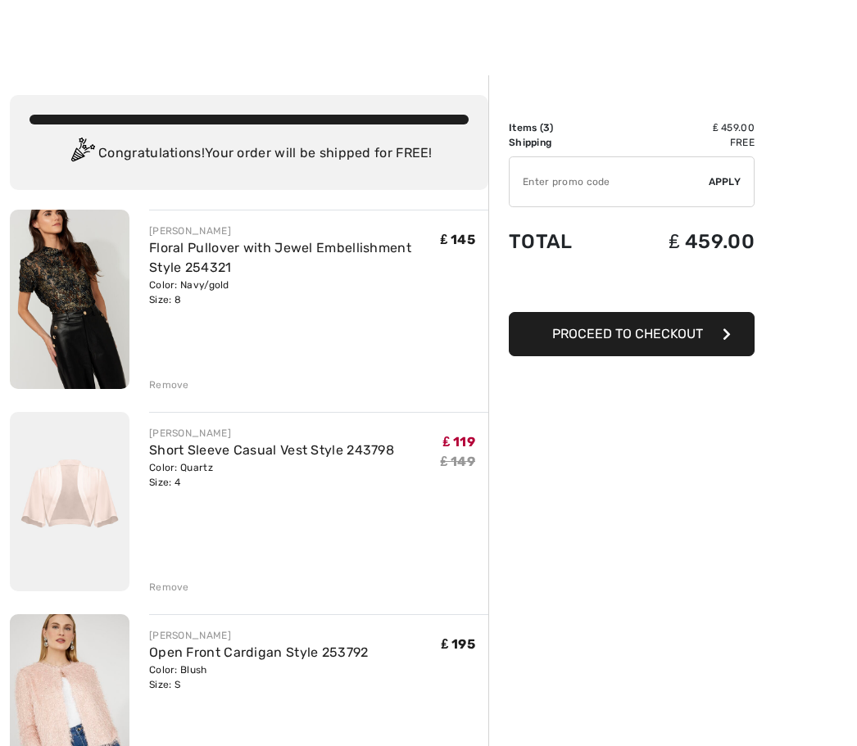
scroll to position [7, 0]
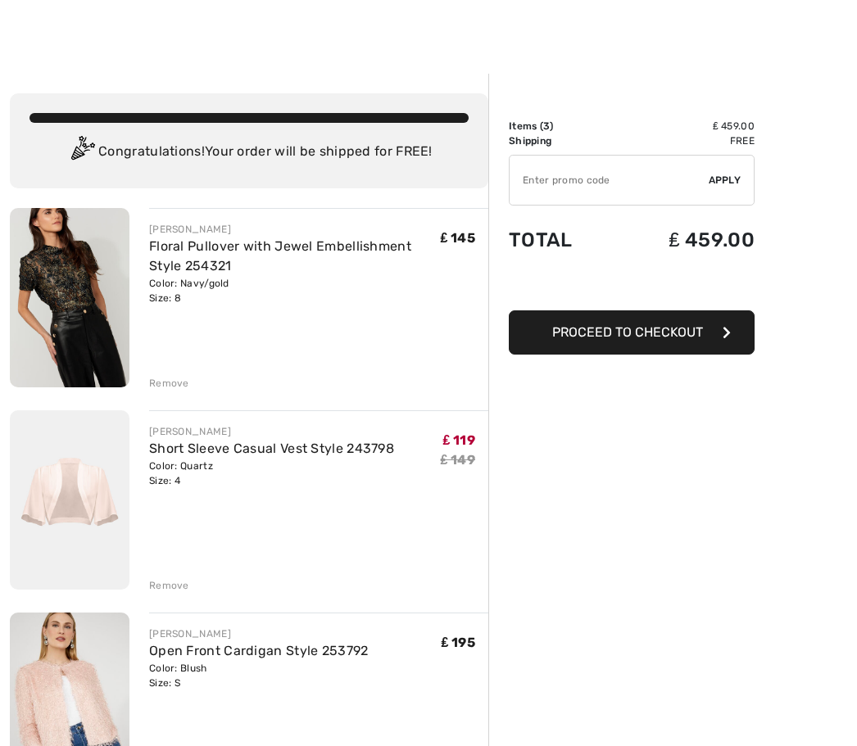
click at [676, 324] on button "Proceed to Checkout" at bounding box center [632, 333] width 246 height 44
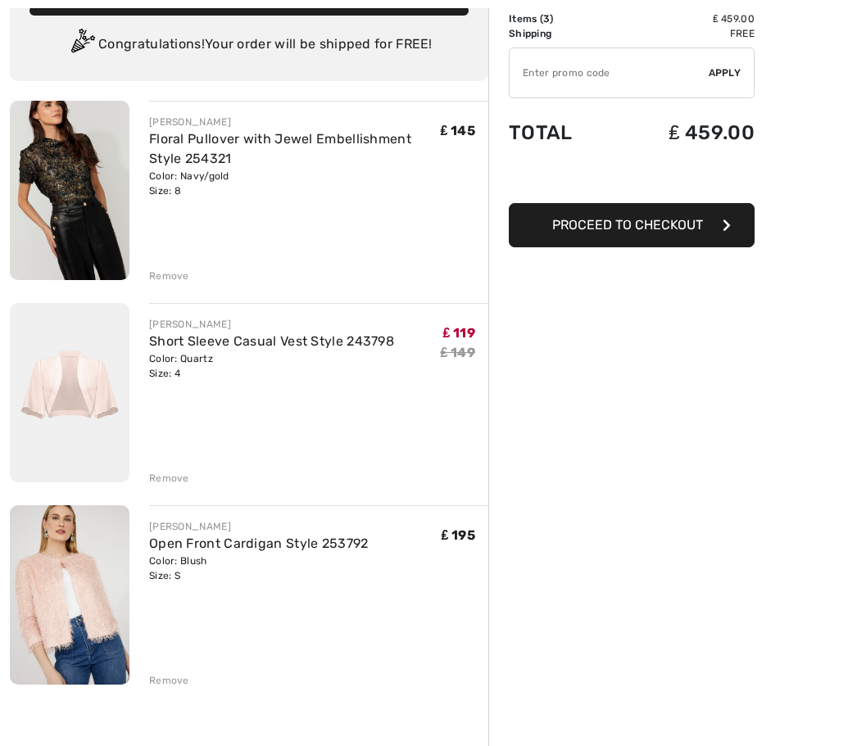
scroll to position [129, 0]
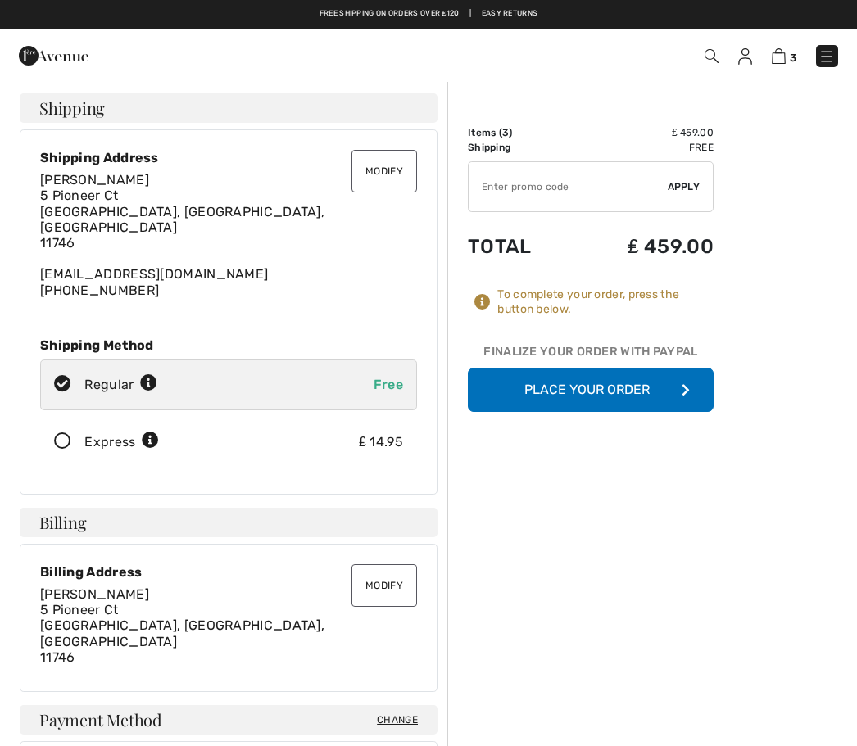
click at [751, 56] on img at bounding box center [745, 56] width 14 height 16
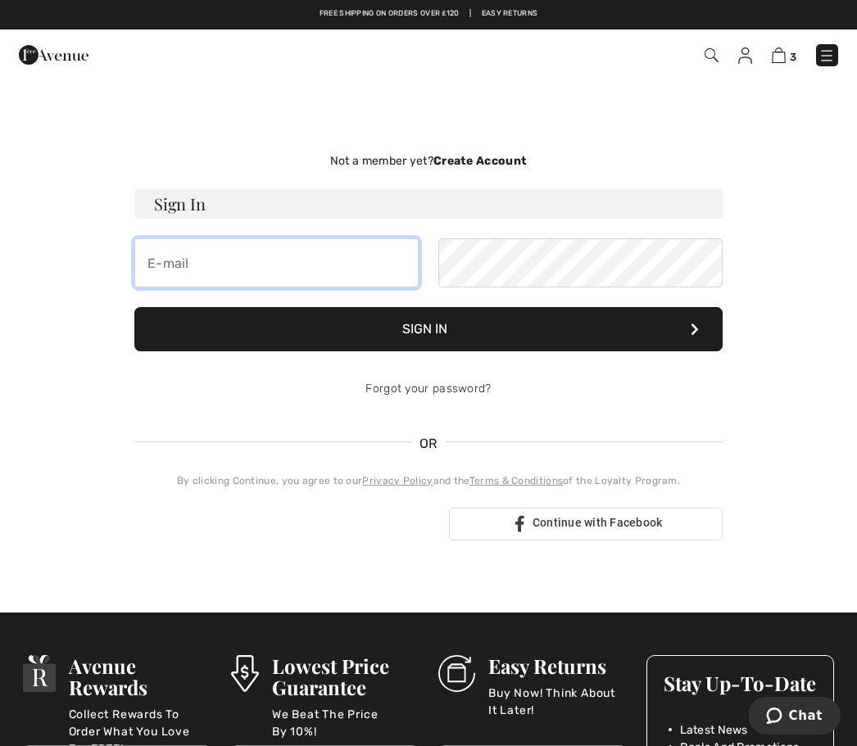
type input "ekaplanliss@health.ucsd.edu"
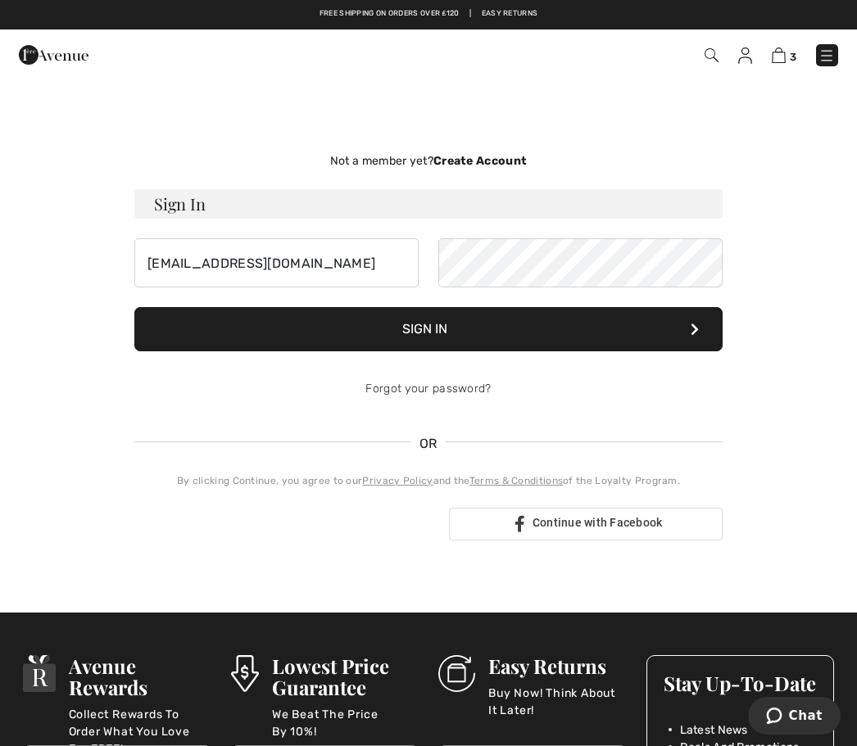
click at [428, 329] on button "Sign In" at bounding box center [428, 329] width 588 height 44
click at [595, 341] on button "Sign In" at bounding box center [428, 329] width 588 height 44
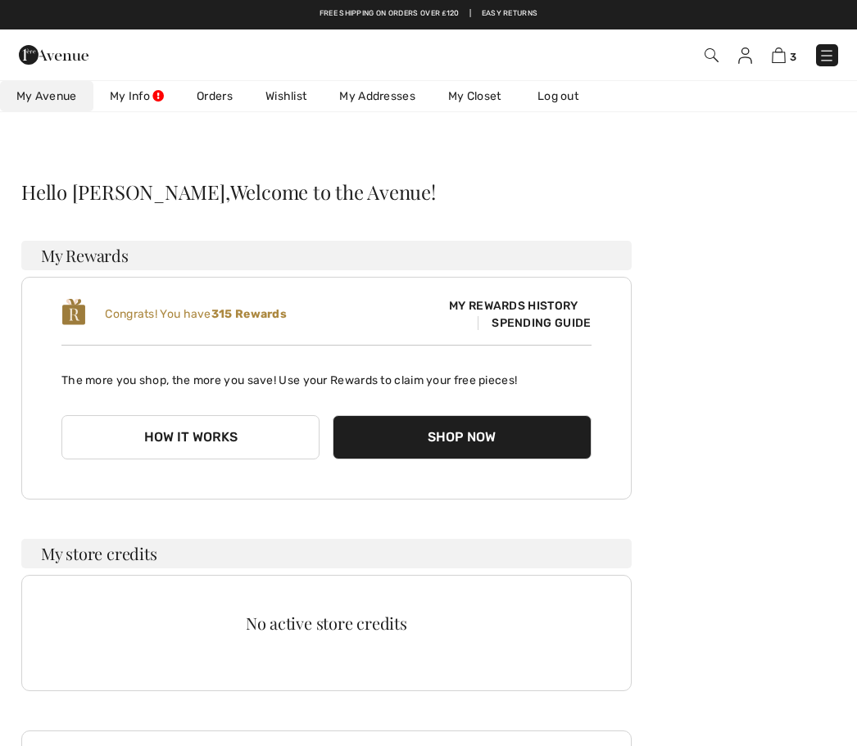
click at [786, 58] on img at bounding box center [779, 56] width 14 height 16
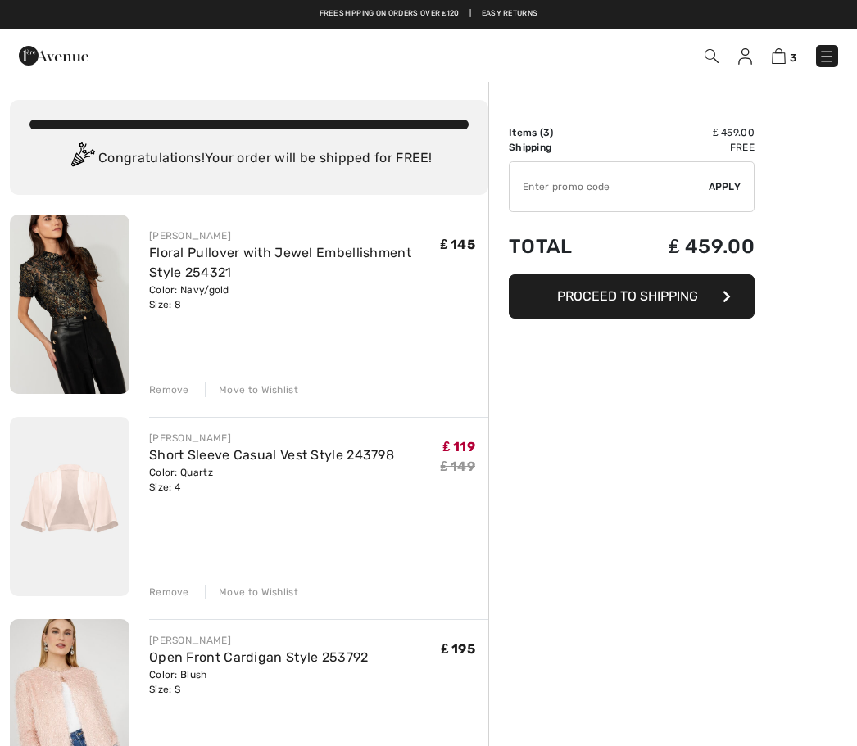
click at [772, 62] on link "3" at bounding box center [784, 56] width 25 height 20
click at [743, 70] on div "3 Checkout" at bounding box center [604, 56] width 492 height 34
click at [752, 57] on img at bounding box center [745, 56] width 14 height 16
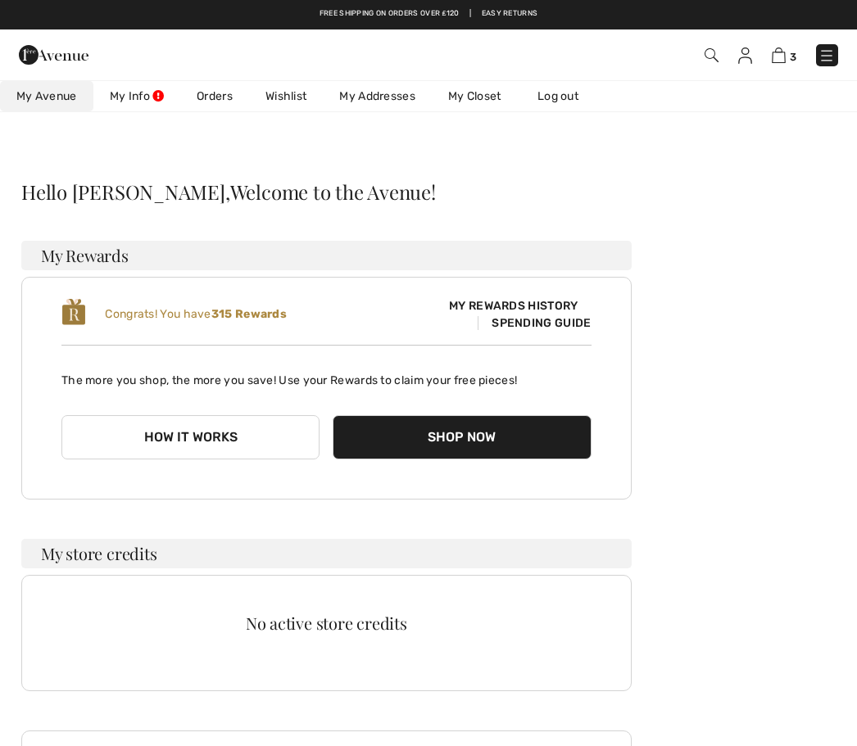
click at [143, 108] on link "My Info" at bounding box center [136, 96] width 87 height 30
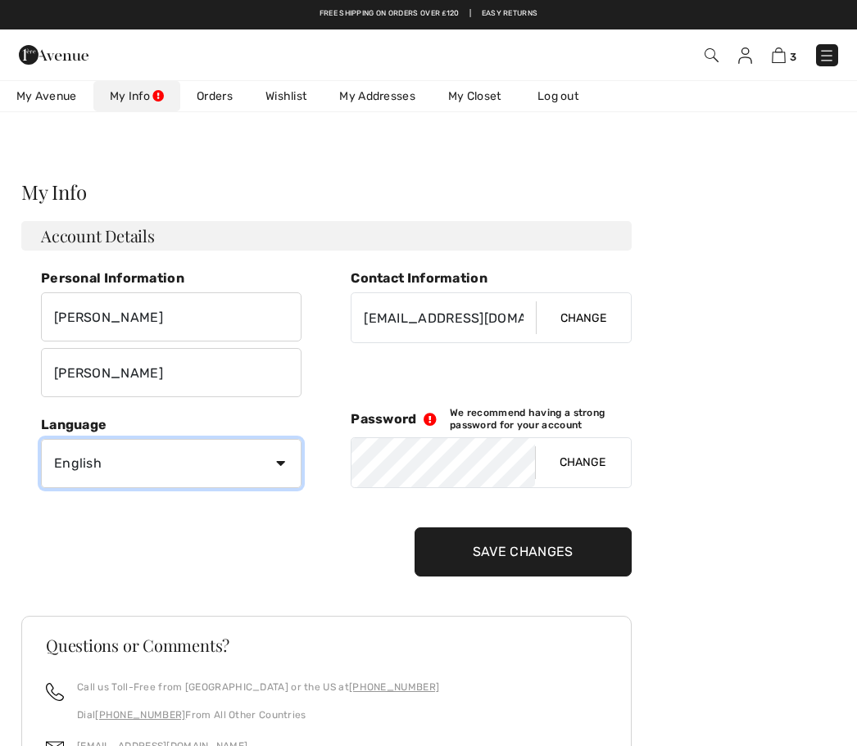
click at [282, 468] on select "English Français" at bounding box center [171, 463] width 261 height 49
click at [781, 61] on img at bounding box center [779, 56] width 14 height 16
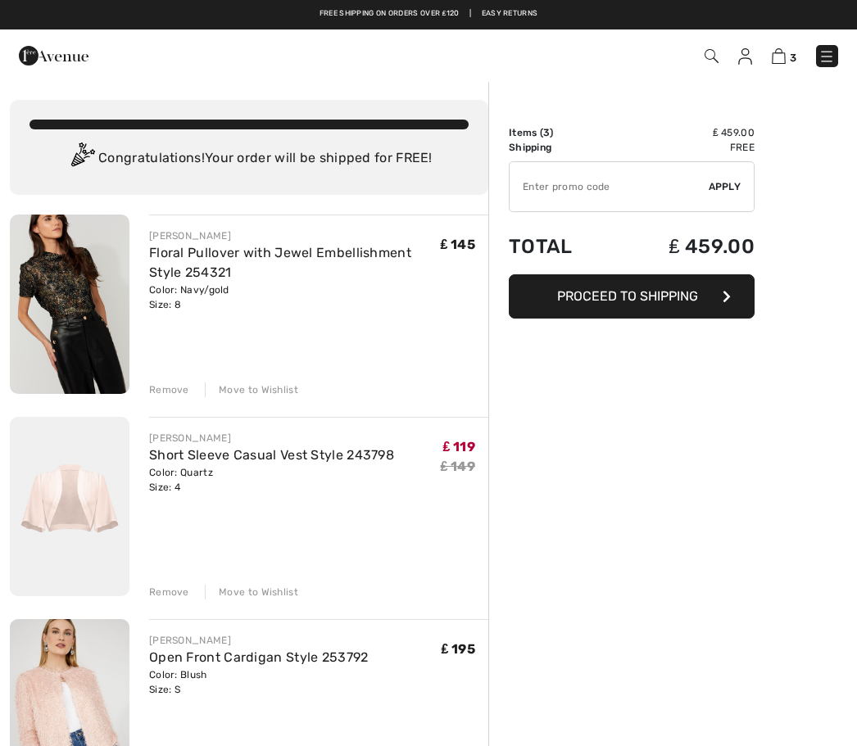
click at [736, 254] on td "₤ 459.00" at bounding box center [684, 247] width 141 height 56
click at [696, 292] on span "Proceed to Shipping" at bounding box center [627, 296] width 141 height 16
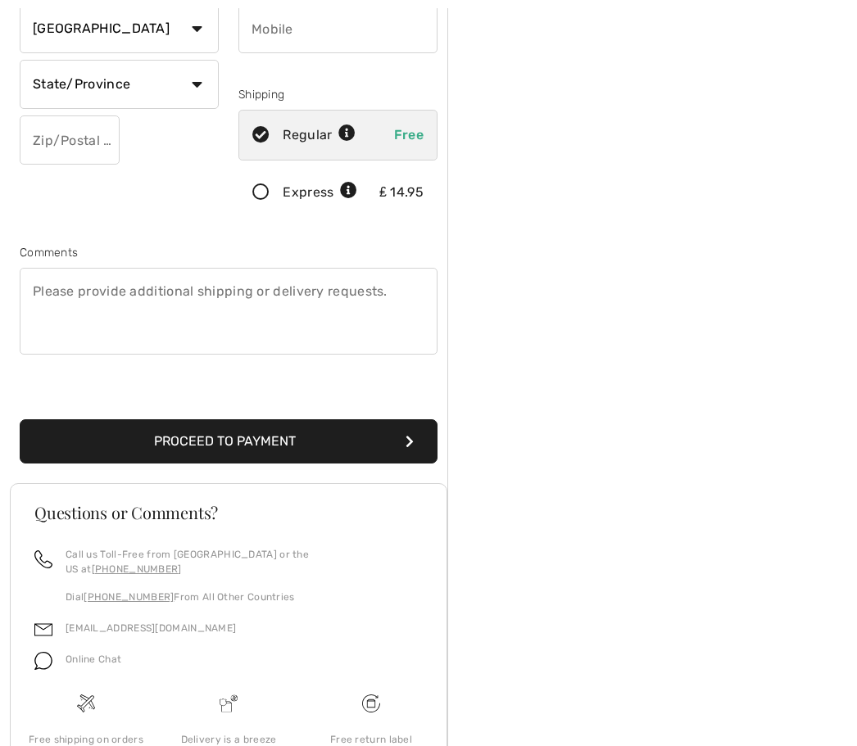
scroll to position [344, 0]
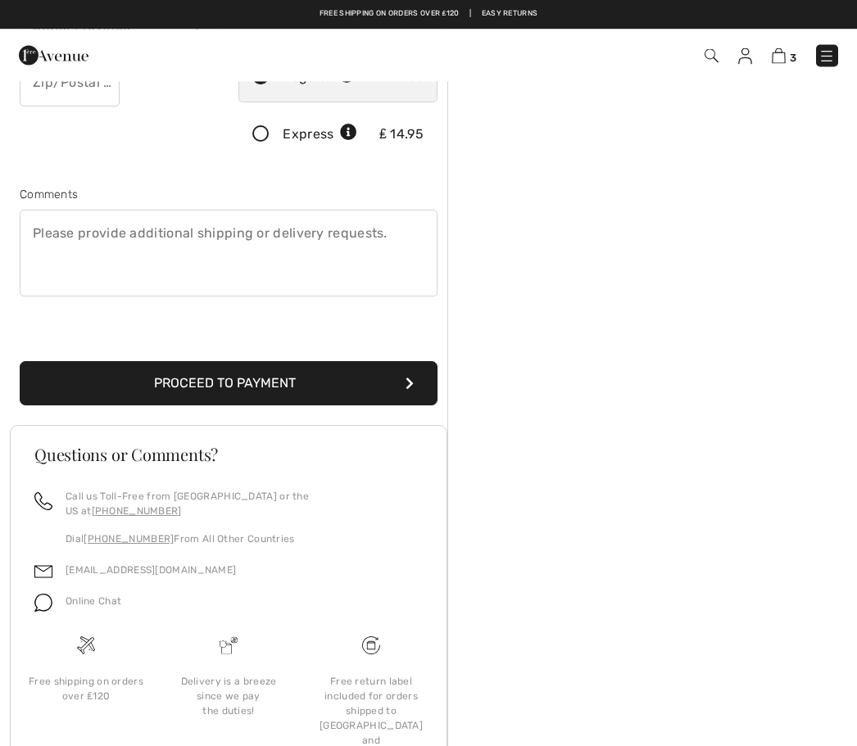
click at [634, 2] on div "Free shipping on orders over ₤120 | Easy Returns" at bounding box center [428, 14] width 857 height 29
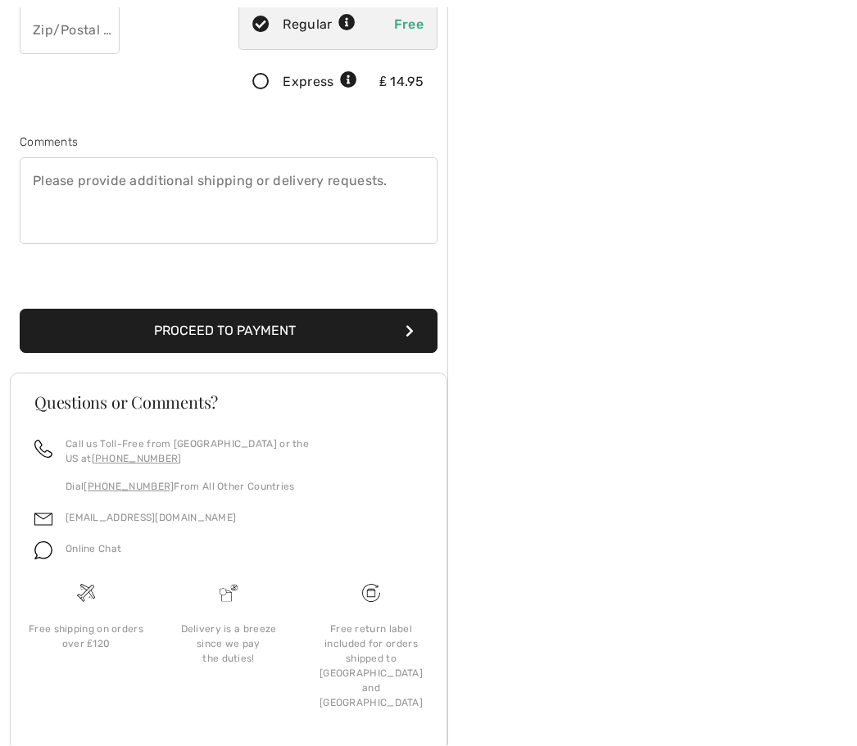
scroll to position [399, 0]
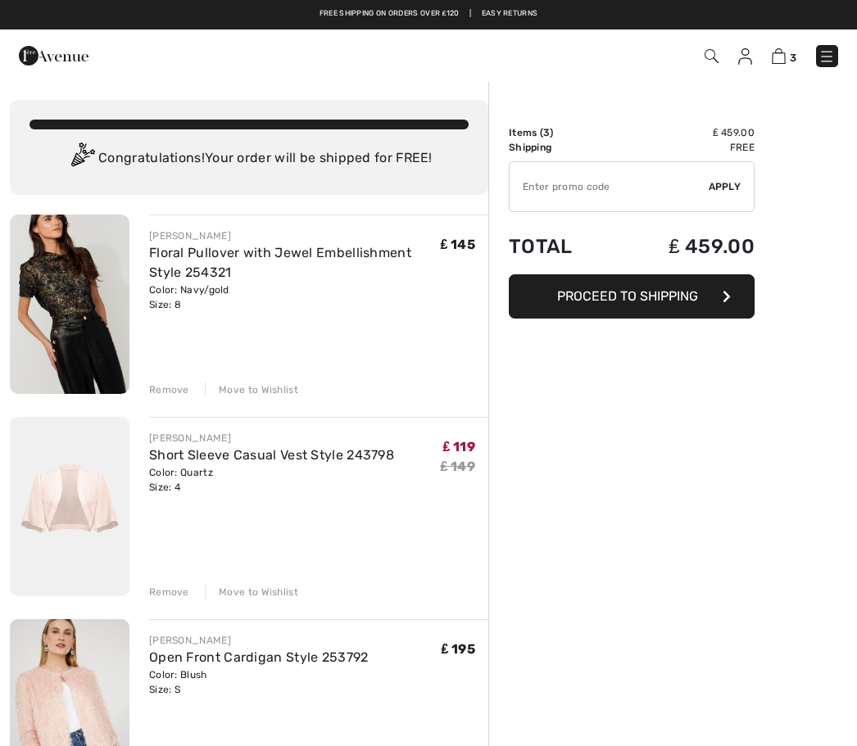
click at [780, 62] on img at bounding box center [779, 56] width 14 height 16
click at [795, 53] on span "3" at bounding box center [793, 58] width 7 height 12
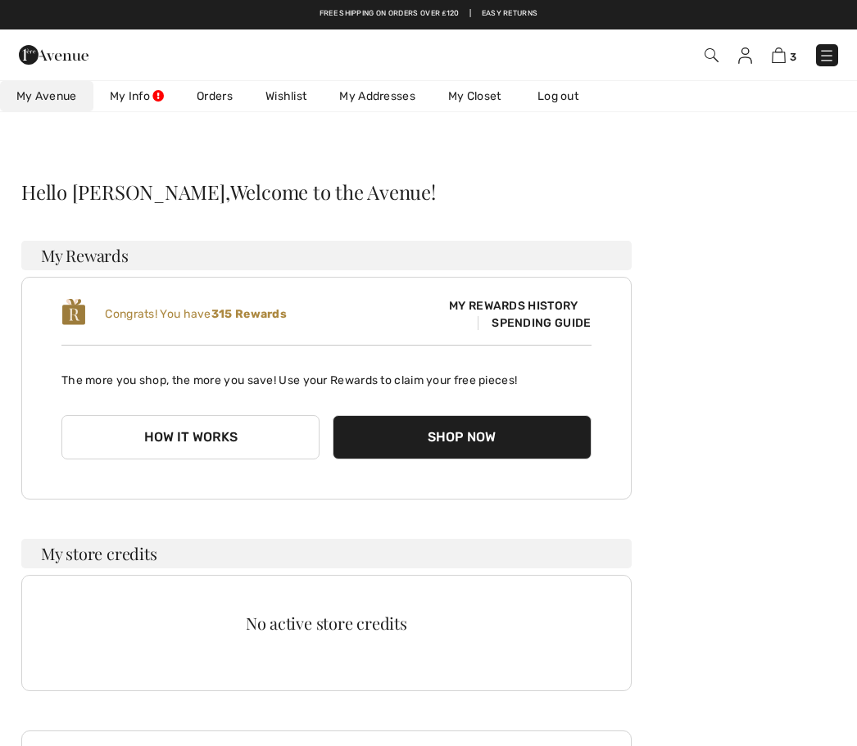
click at [784, 57] on img at bounding box center [779, 56] width 14 height 16
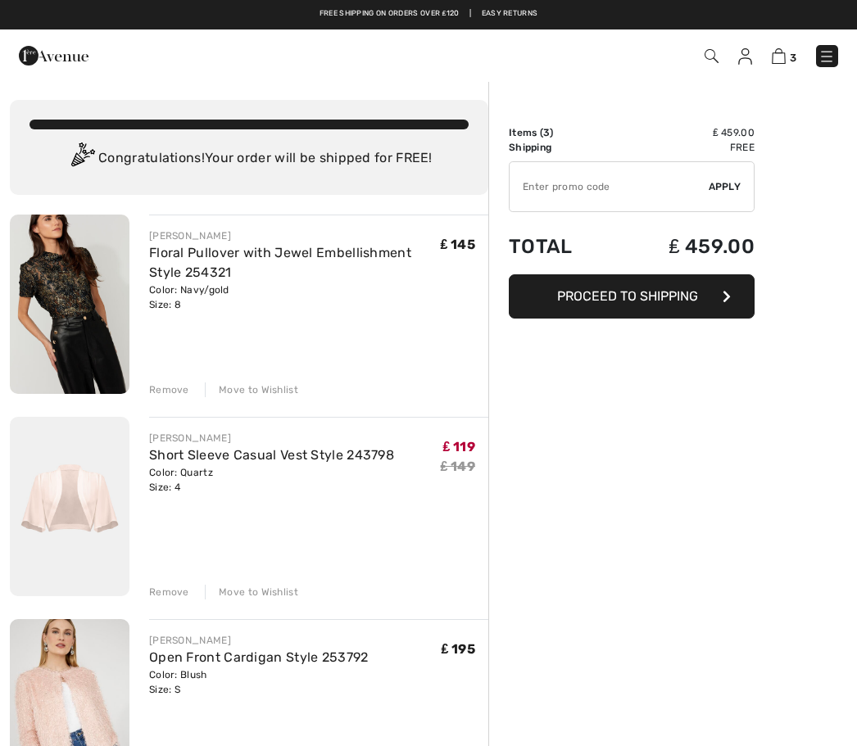
click at [712, 301] on button "Proceed to Shipping" at bounding box center [632, 296] width 246 height 44
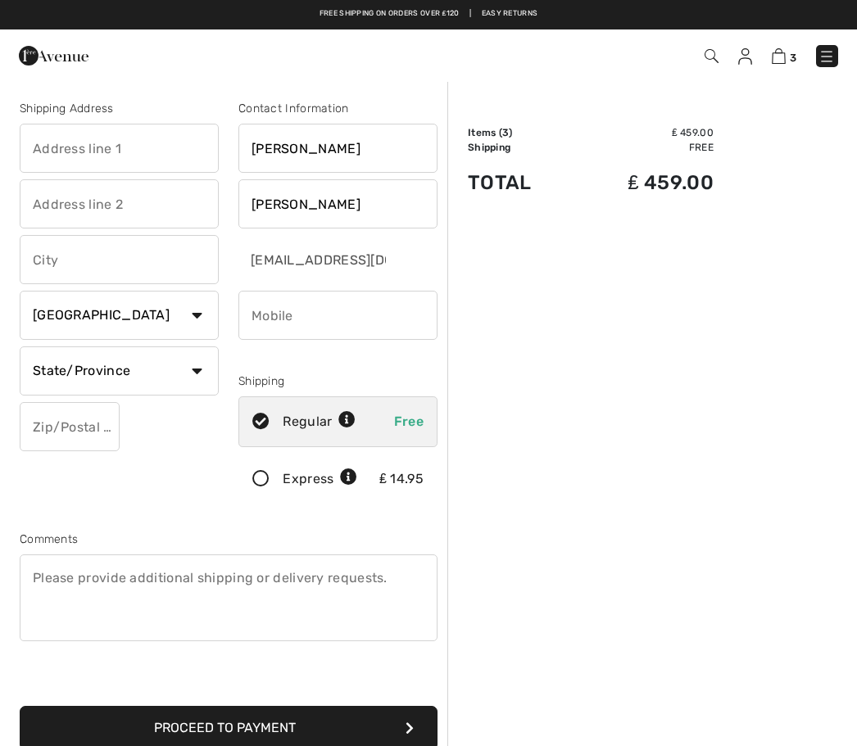
click at [658, 180] on td "₤ 459.00" at bounding box center [643, 183] width 141 height 56
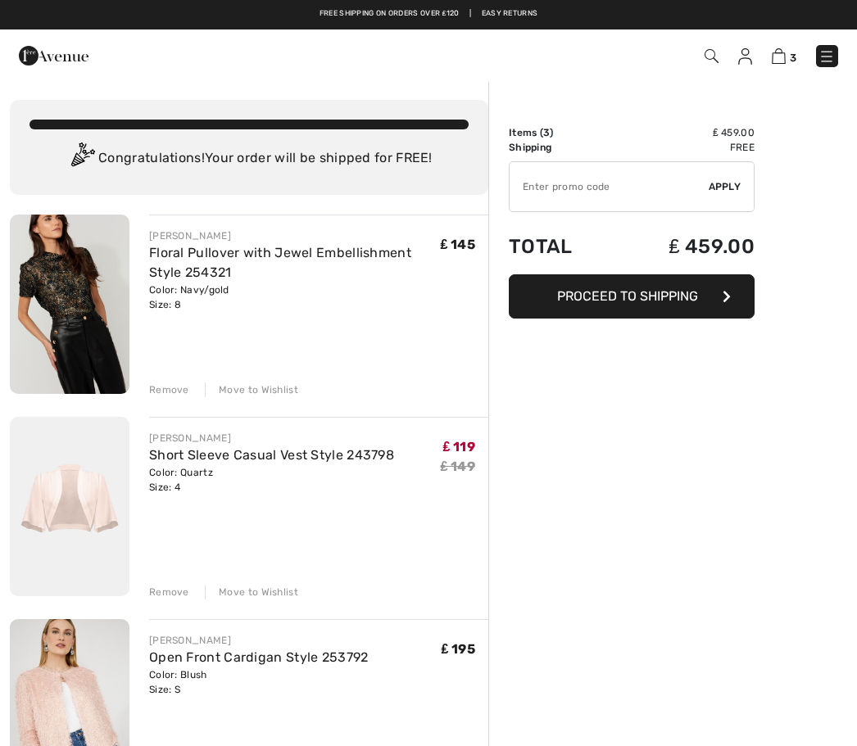
scroll to position [93, 0]
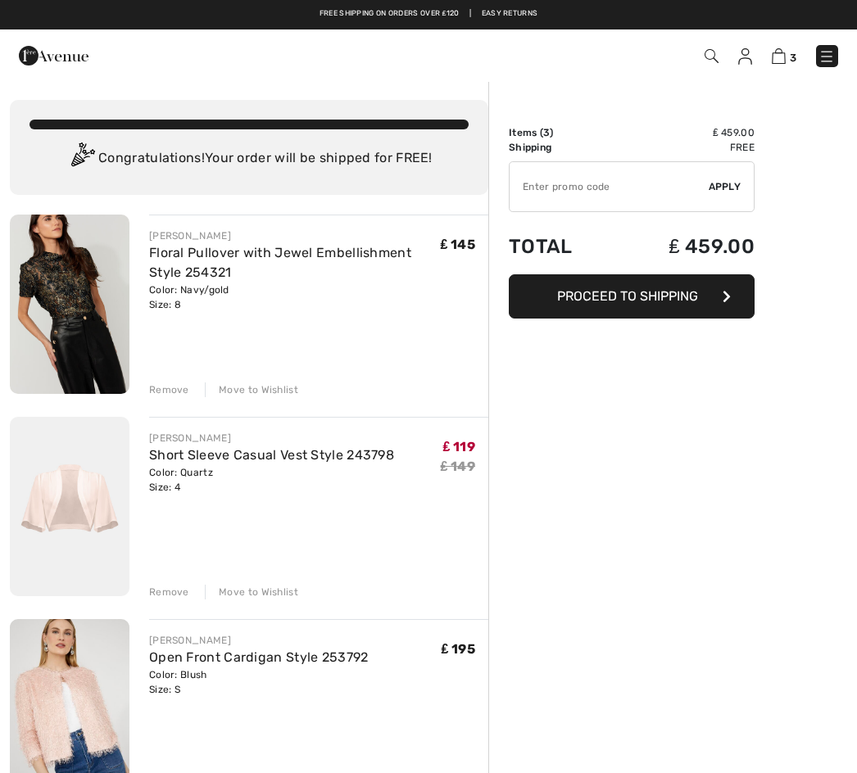
click at [611, 292] on span "Proceed to Shipping" at bounding box center [627, 296] width 141 height 16
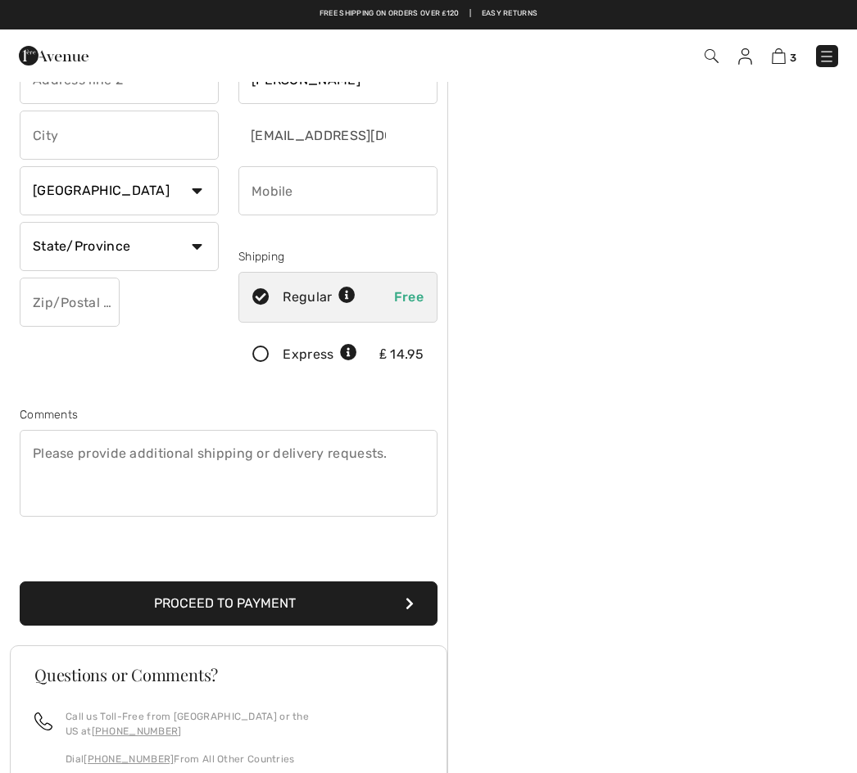
click at [412, 606] on icon "submit" at bounding box center [410, 603] width 8 height 13
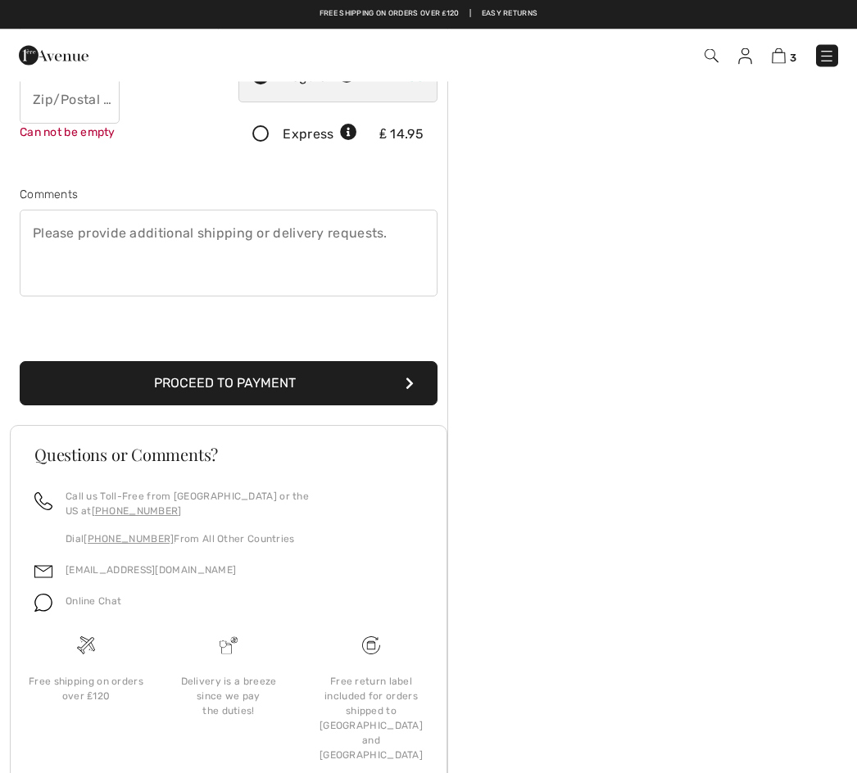
click at [393, 378] on button "Proceed to Payment" at bounding box center [229, 384] width 418 height 44
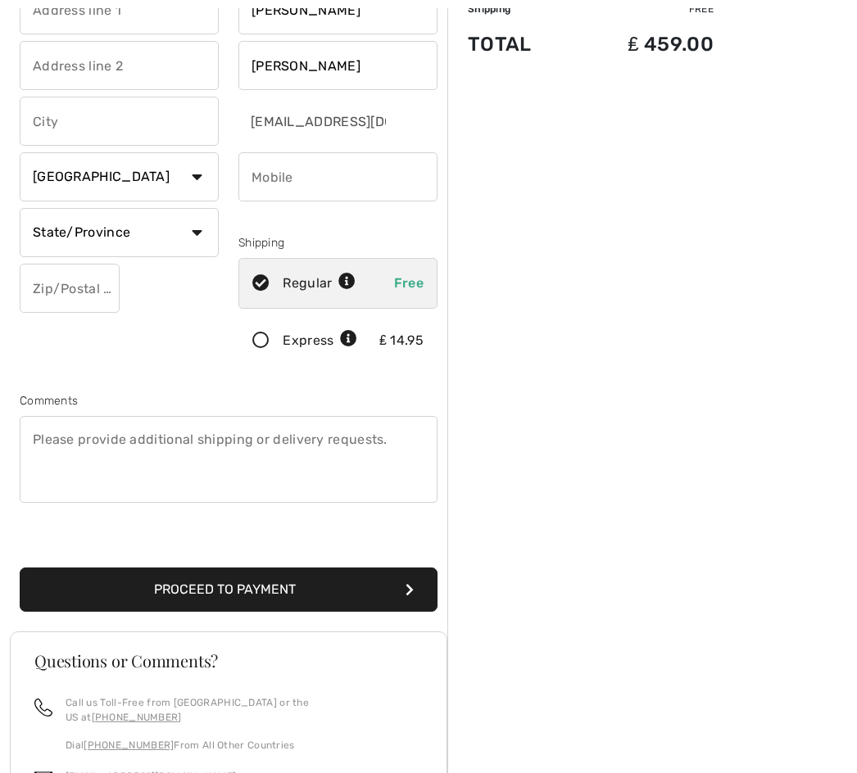
click at [331, 603] on button "Proceed to Payment" at bounding box center [229, 590] width 418 height 44
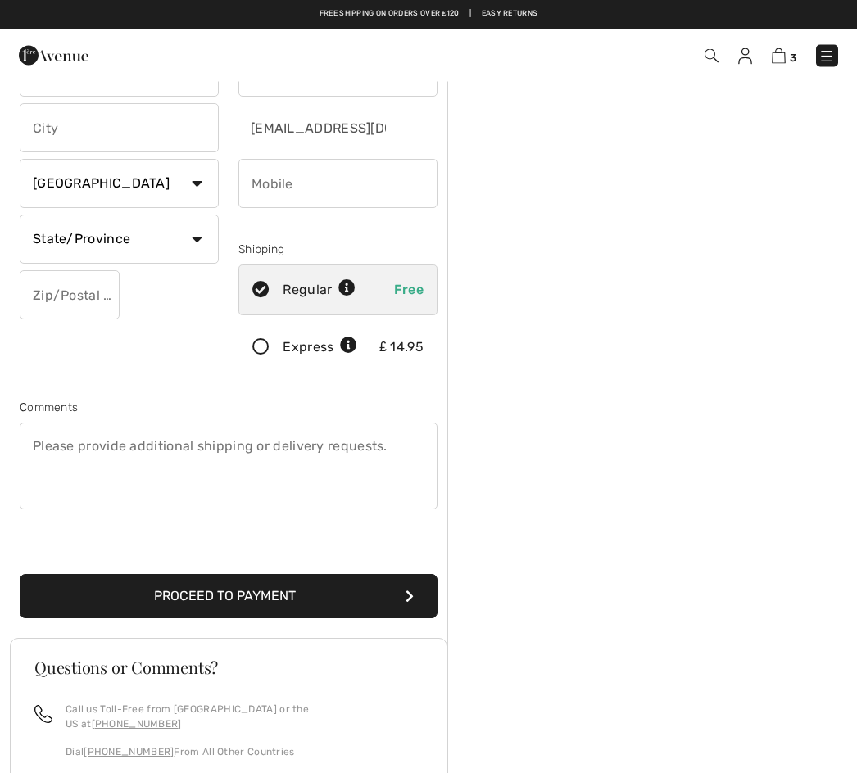
click at [369, 592] on button "Proceed to Payment" at bounding box center [229, 597] width 418 height 44
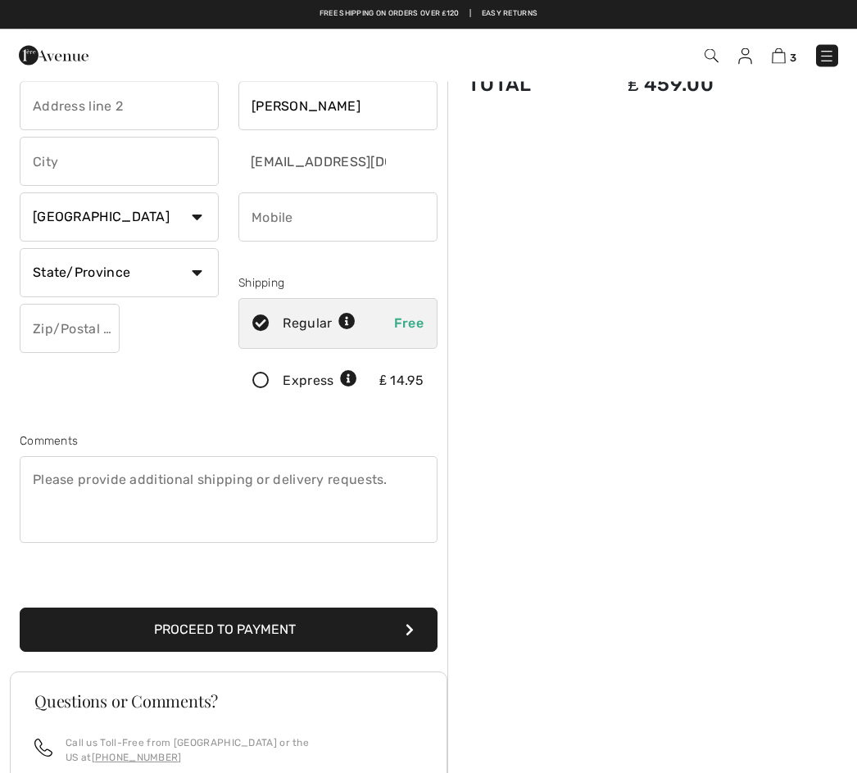
click at [418, 597] on div "Proceed to Payment" at bounding box center [229, 611] width 438 height 84
click at [416, 609] on button "Proceed to Payment" at bounding box center [229, 631] width 418 height 44
click at [416, 620] on button "Proceed to Payment" at bounding box center [229, 631] width 418 height 44
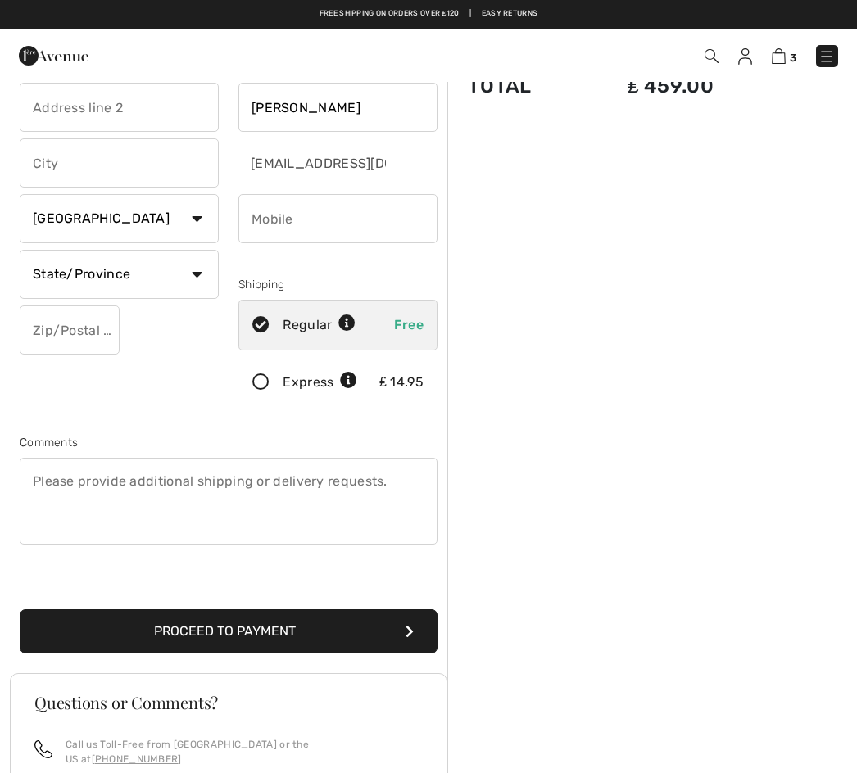
click at [414, 633] on button "Proceed to Payment" at bounding box center [229, 632] width 418 height 44
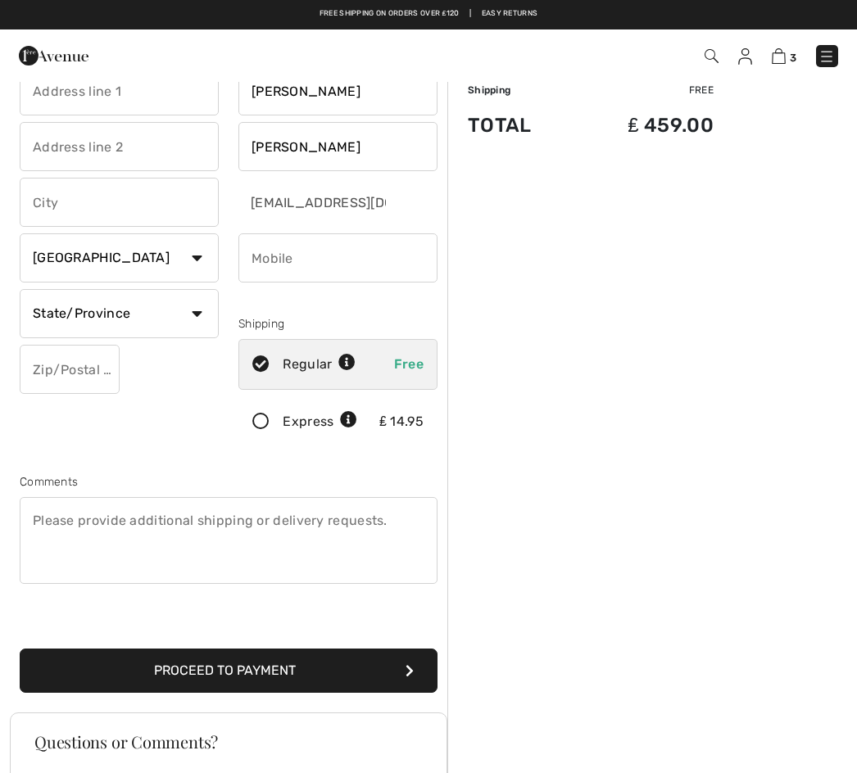
scroll to position [6, 0]
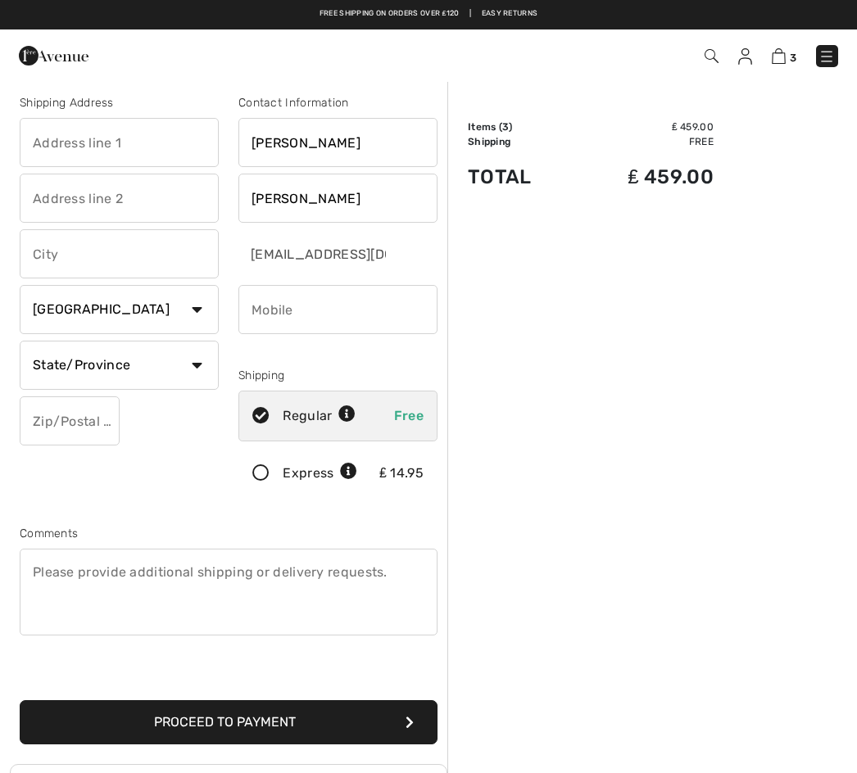
click at [831, 60] on img at bounding box center [826, 56] width 16 height 16
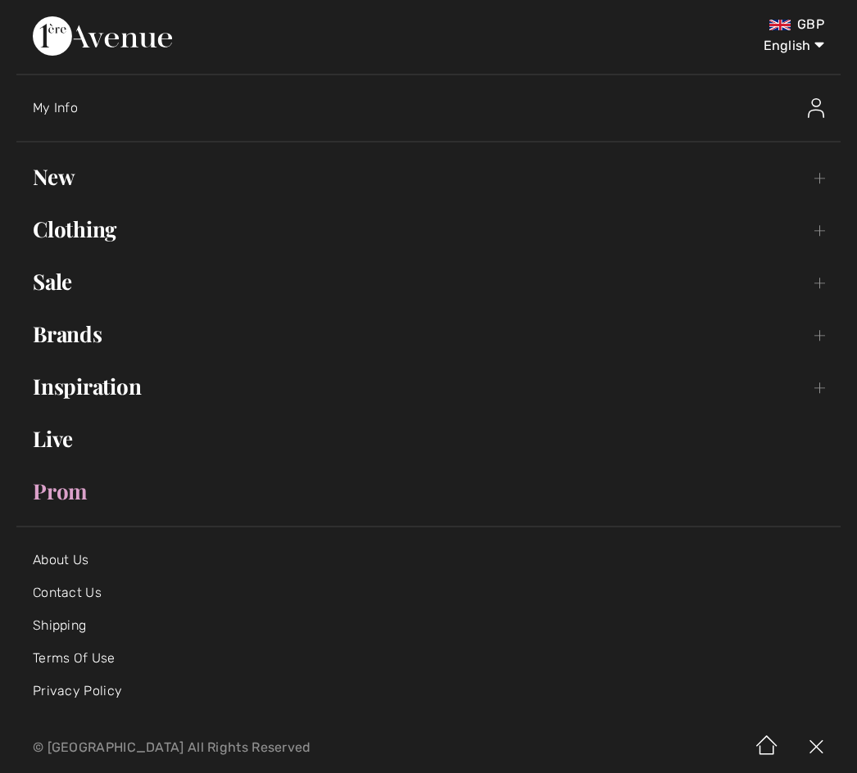
click at [817, 52] on select "English Français" at bounding box center [781, 42] width 85 height 49
click at [799, 20] on select "English Français" at bounding box center [781, 42] width 85 height 49
click at [802, 20] on select "English Français" at bounding box center [781, 42] width 85 height 49
click at [813, 116] on img at bounding box center [816, 108] width 16 height 20
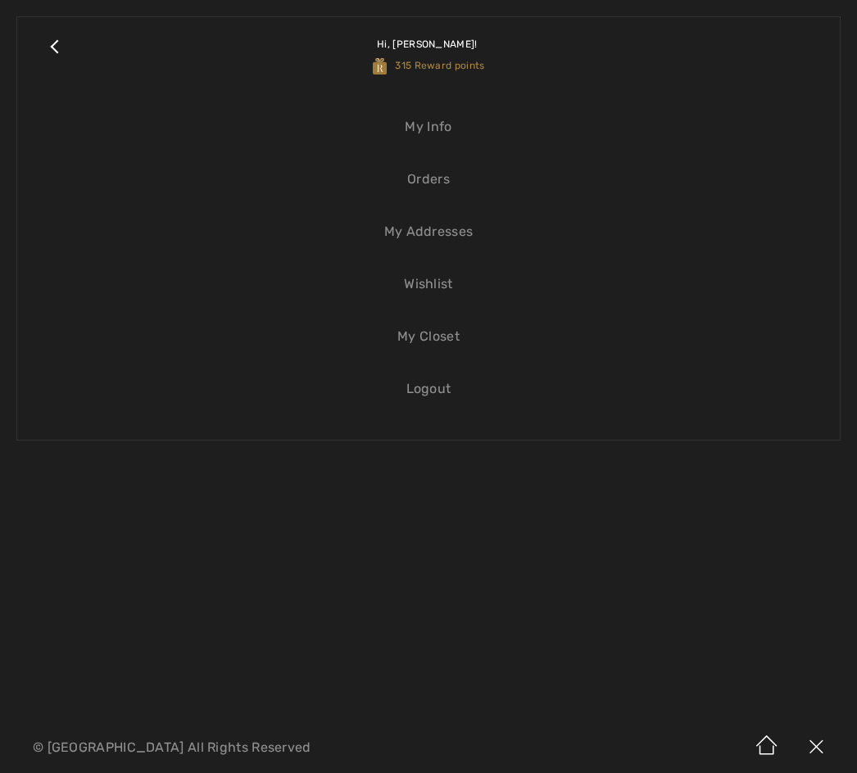
click at [66, 50] on link "Close submenu" at bounding box center [54, 55] width 41 height 43
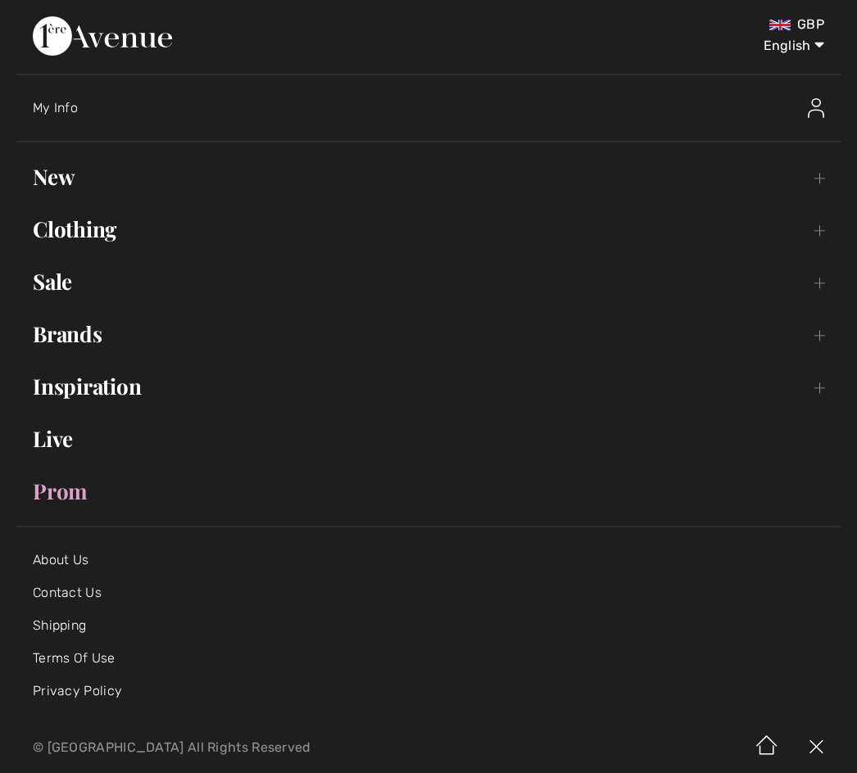
scroll to position [0, 0]
click at [814, 102] on img at bounding box center [816, 108] width 16 height 20
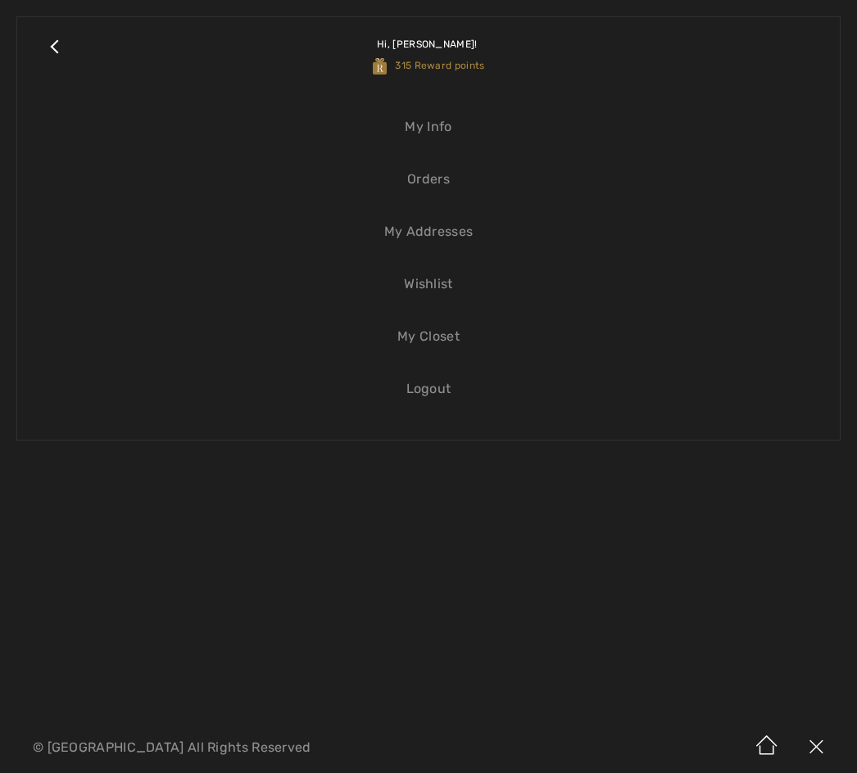
click at [411, 158] on ul "My Info Orders My Addresses Wishlist My Closet Logout" at bounding box center [429, 258] width 790 height 298
click at [438, 179] on link "Orders" at bounding box center [429, 179] width 790 height 36
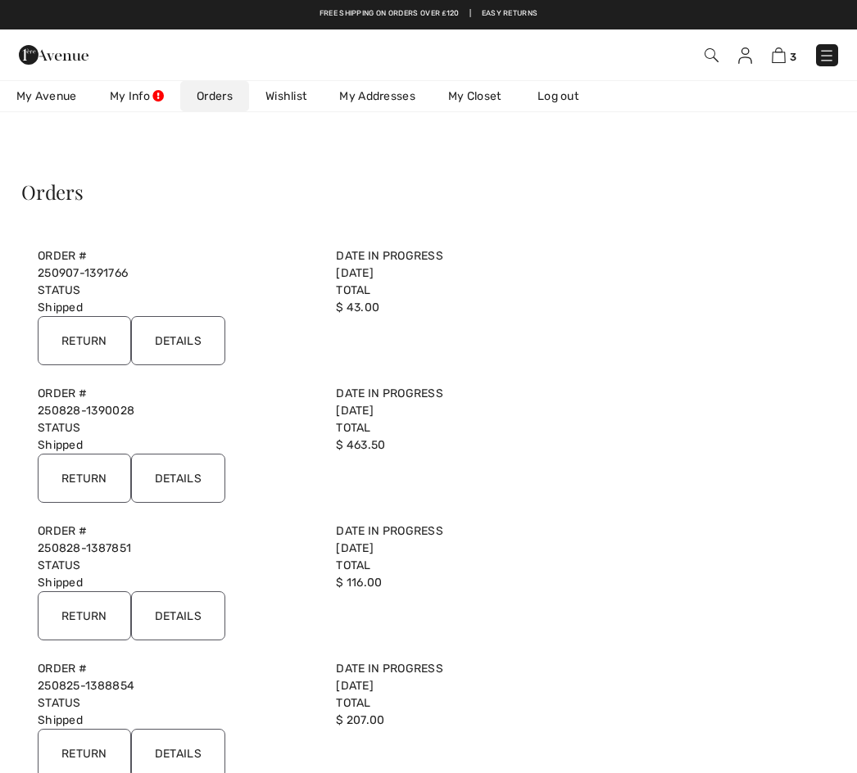
click at [81, 274] on link "250907-1391766" at bounding box center [83, 273] width 90 height 14
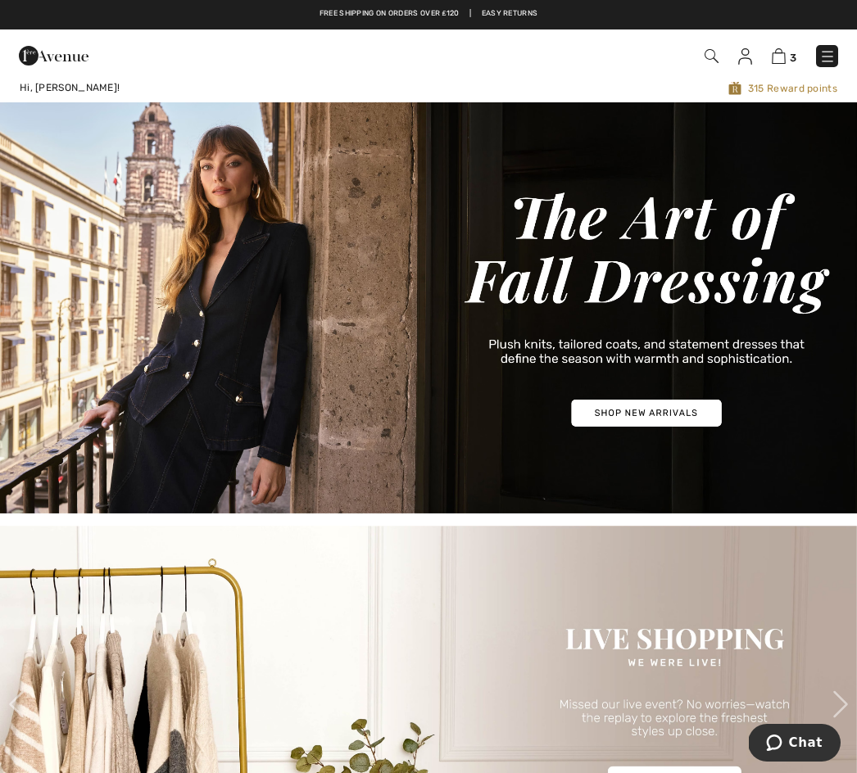
click at [784, 57] on img at bounding box center [779, 56] width 14 height 16
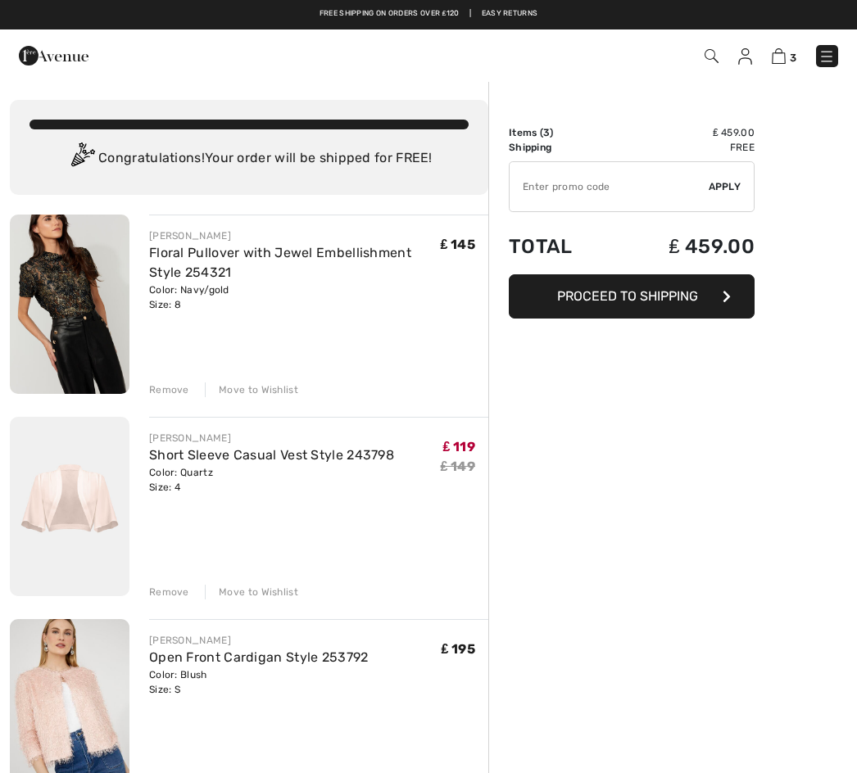
click at [705, 310] on button "Proceed to Shipping" at bounding box center [632, 296] width 246 height 44
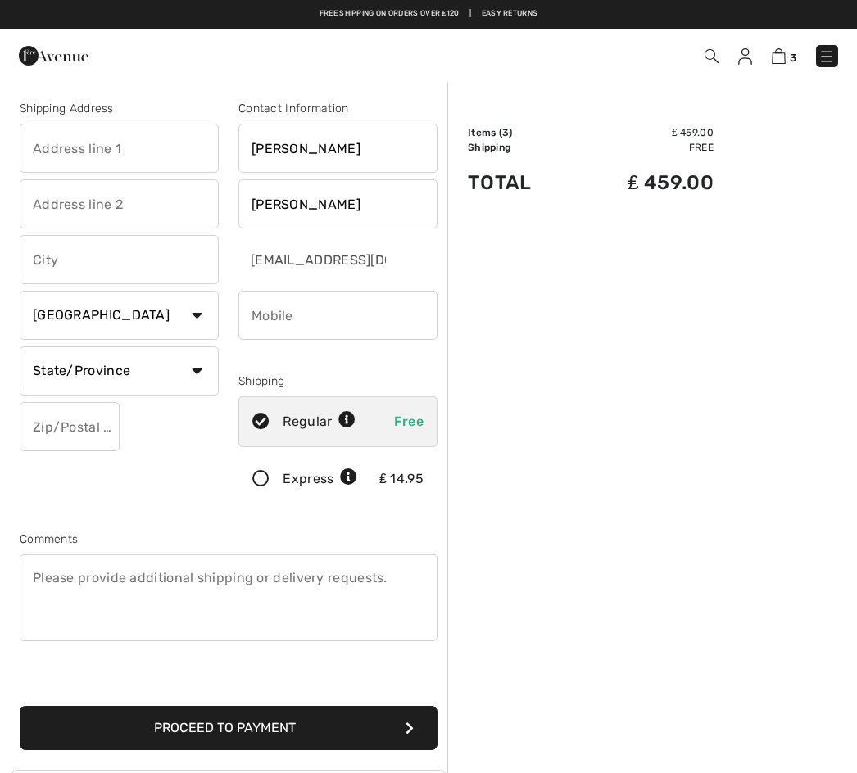
click at [197, 323] on select "Country [GEOGRAPHIC_DATA] [GEOGRAPHIC_DATA] [GEOGRAPHIC_DATA] [GEOGRAPHIC_DATA]…" at bounding box center [119, 315] width 199 height 49
select select "US"
click at [395, 321] on input "phone" at bounding box center [337, 315] width 199 height 49
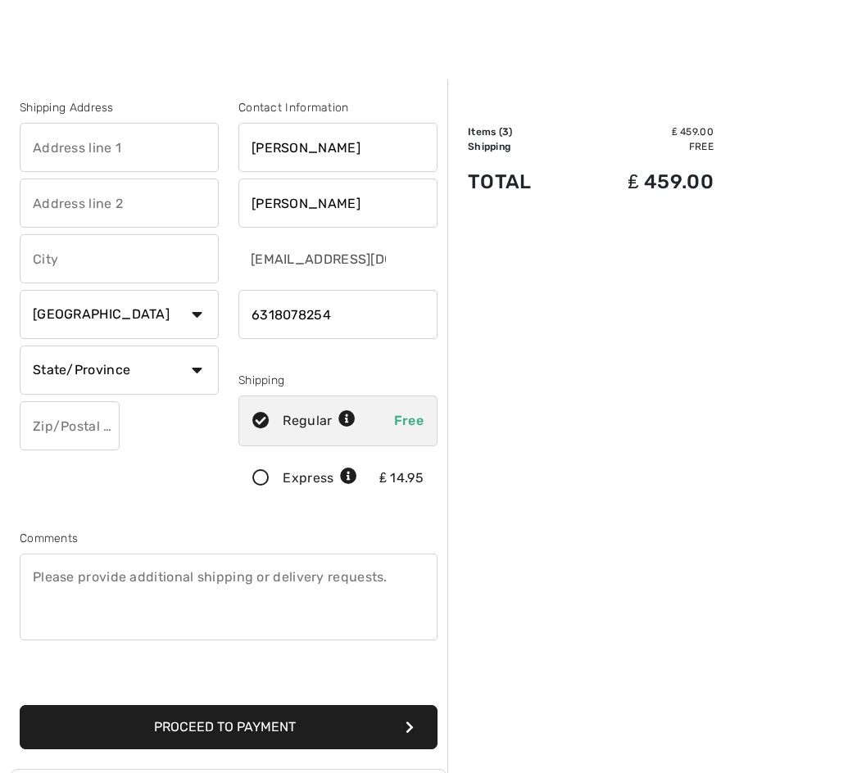
type input "6318078254"
click at [115, 157] on input "text" at bounding box center [119, 148] width 199 height 49
type input "5 pioneer Court"
type input "Dix Hills"
select select "0"
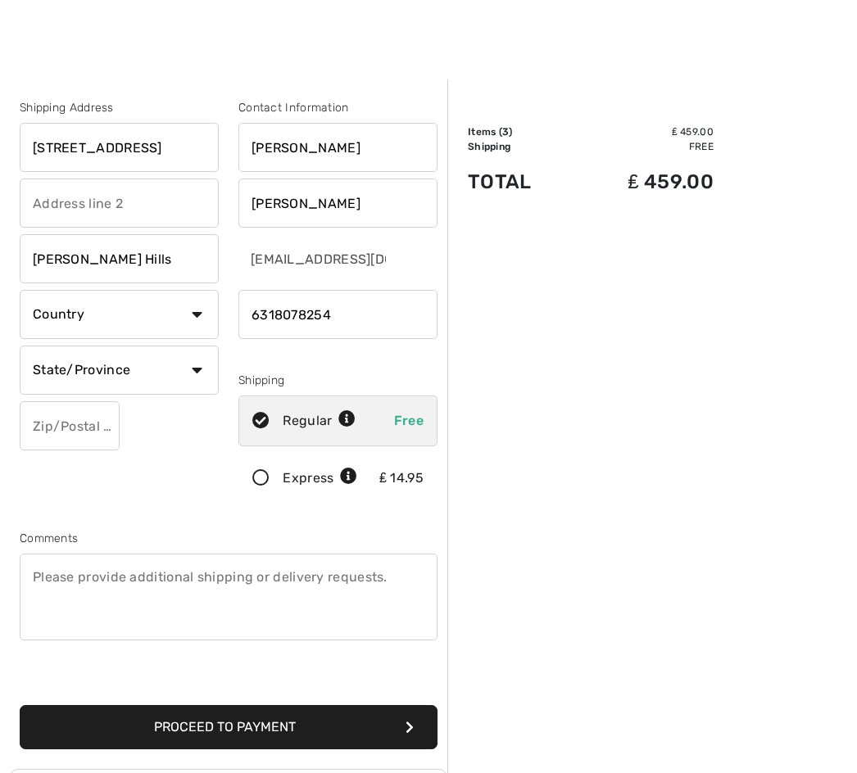
type input "Dix Hills"
type input "11746"
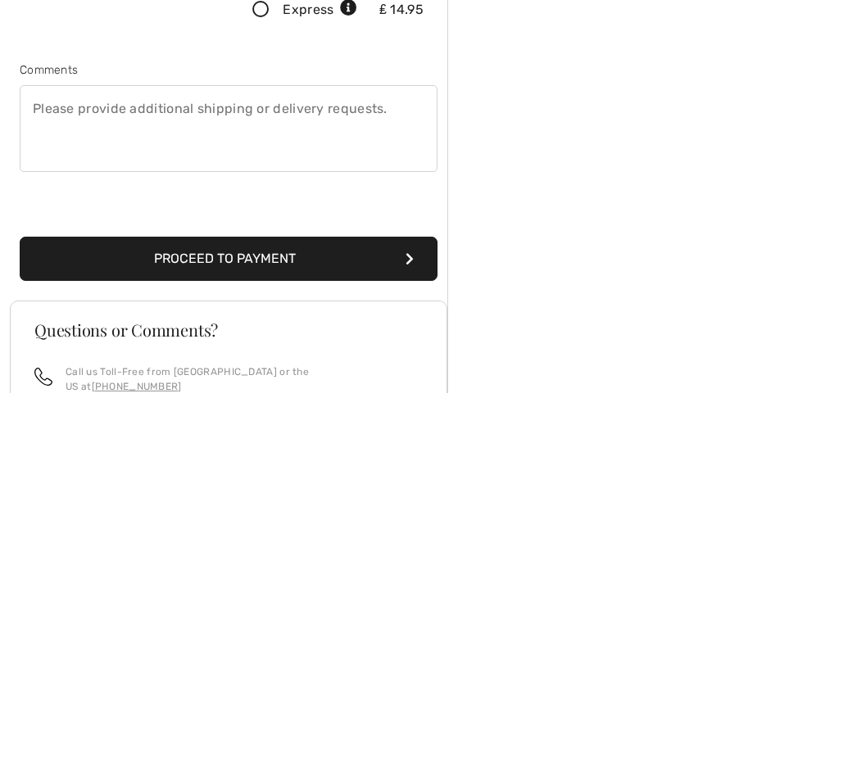
click at [348, 618] on button "Proceed to Payment" at bounding box center [229, 640] width 418 height 44
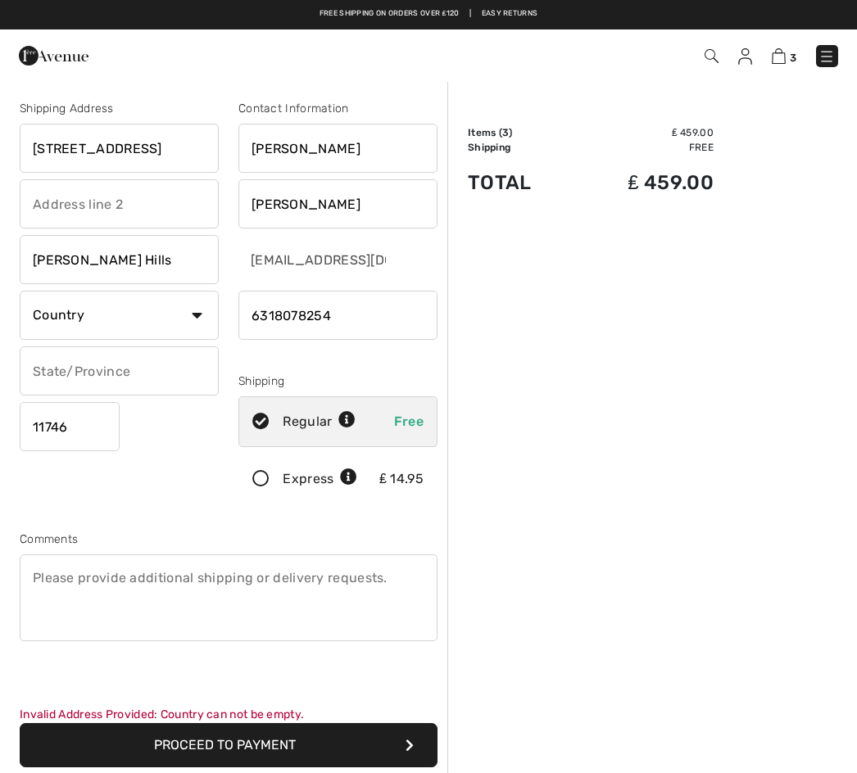
click at [195, 315] on select "Country Canada United States Afghanistan Aland Islands Albania Algeria American…" at bounding box center [119, 315] width 199 height 49
select select "US"
click at [193, 379] on select "State/Province Alabama Alaska American Samoa Arizona Arkansas California Colora…" at bounding box center [119, 371] width 199 height 49
select select "NY"
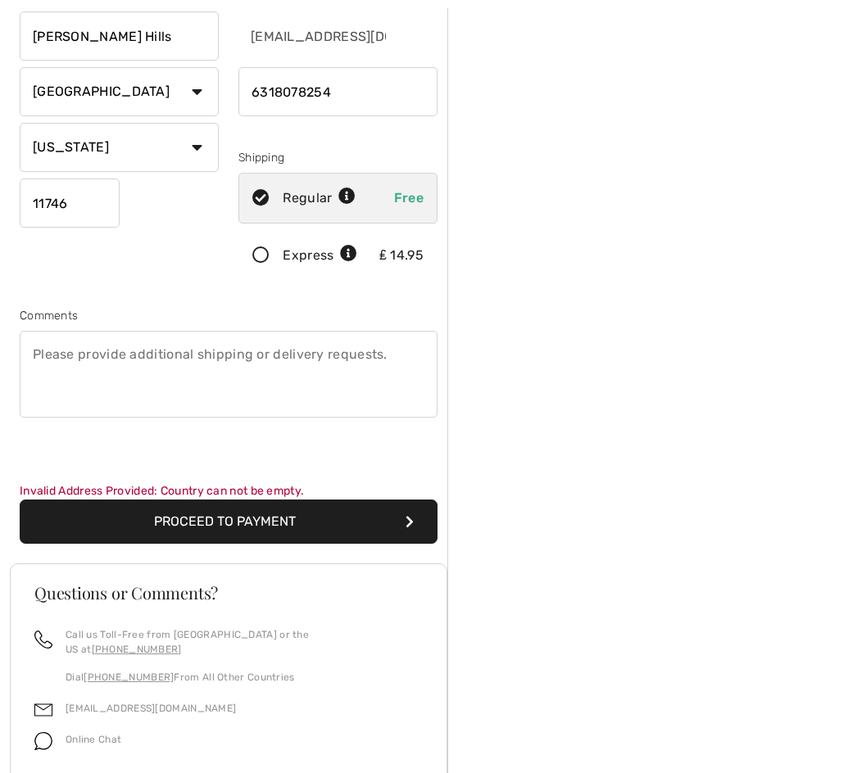
scroll to position [337, 0]
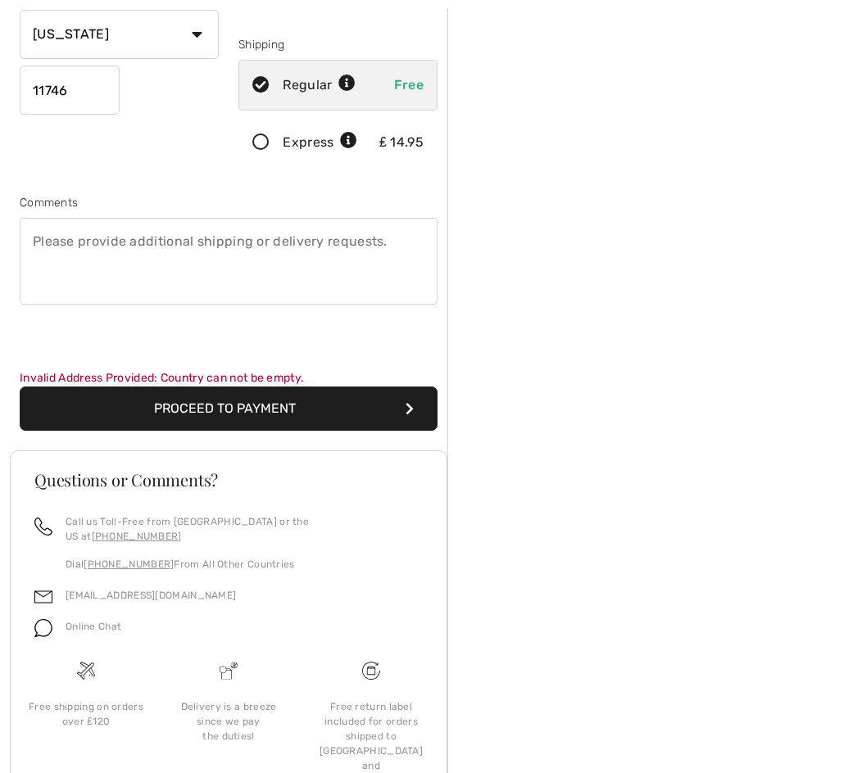
click at [368, 406] on button "Proceed to Payment" at bounding box center [229, 409] width 418 height 44
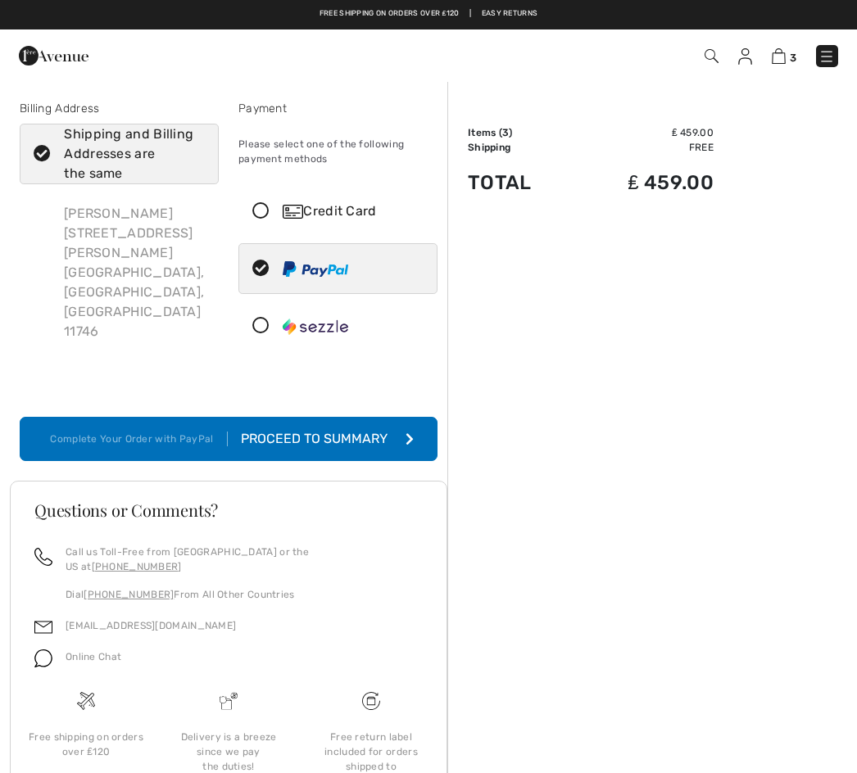
click at [379, 442] on div "Proceed to Summary" at bounding box center [317, 439] width 179 height 20
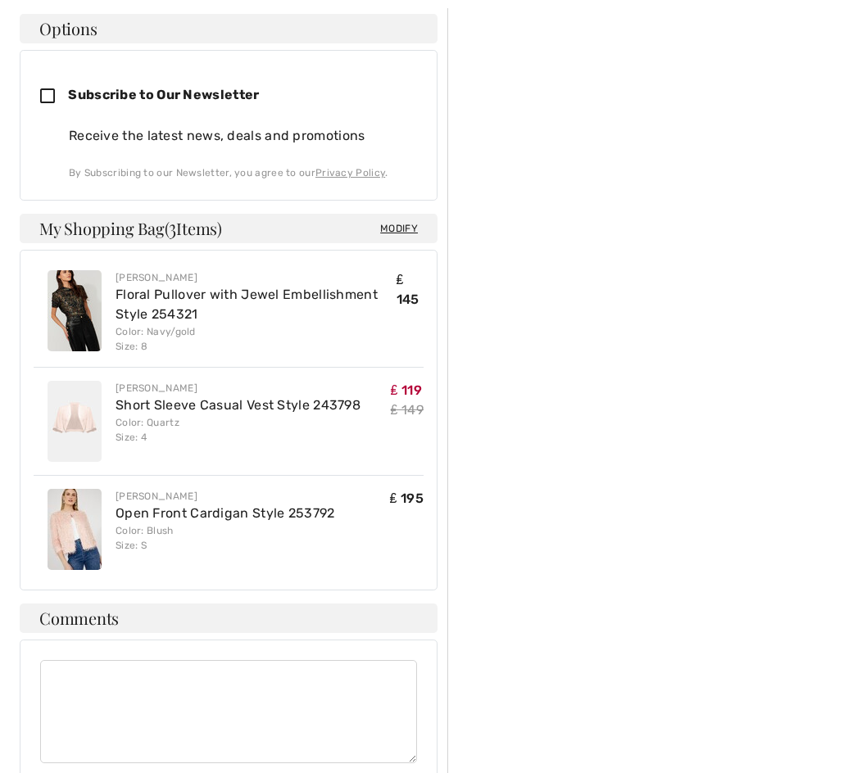
scroll to position [835, 0]
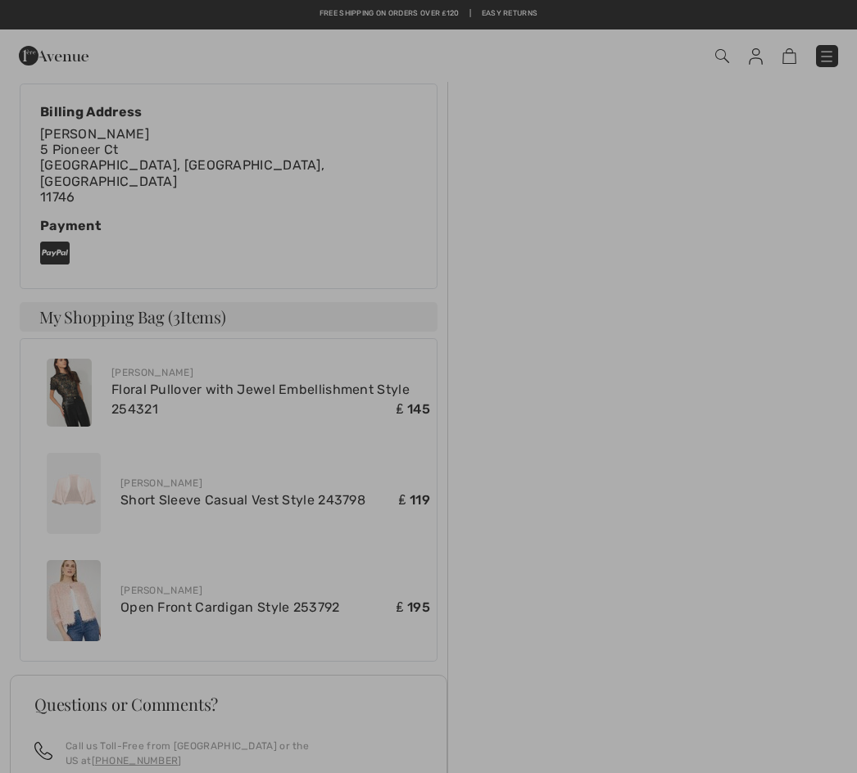
scroll to position [578, 0]
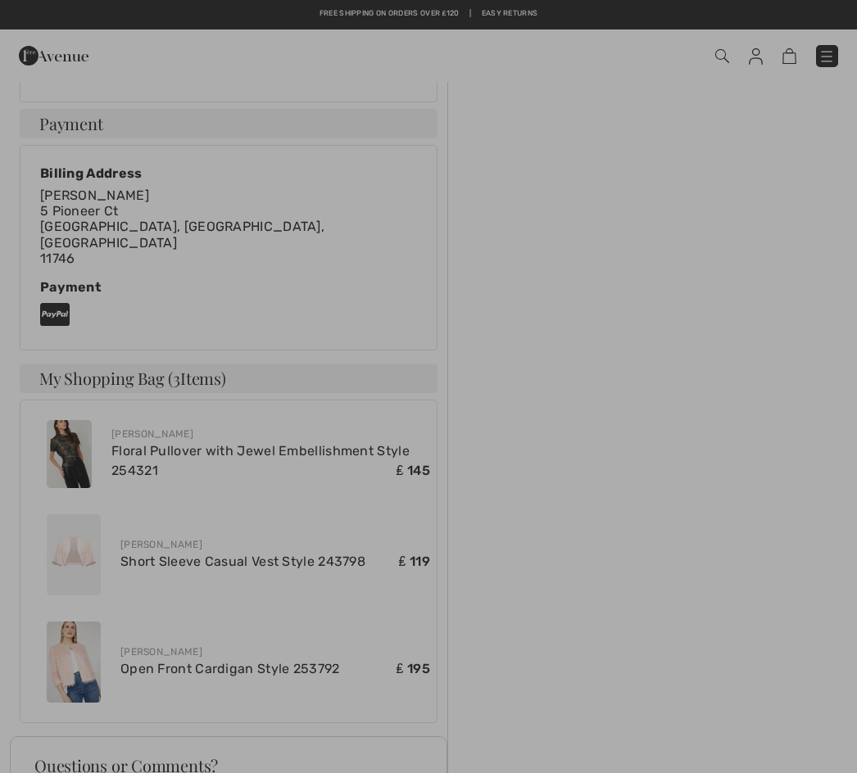
click at [629, 357] on div at bounding box center [428, 386] width 857 height 773
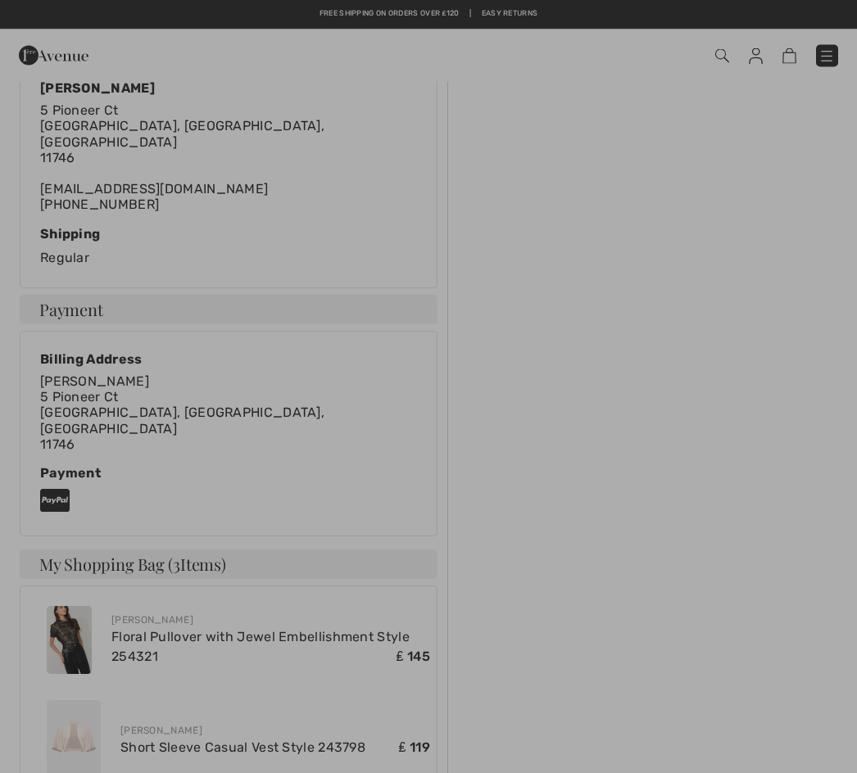
scroll to position [0, 0]
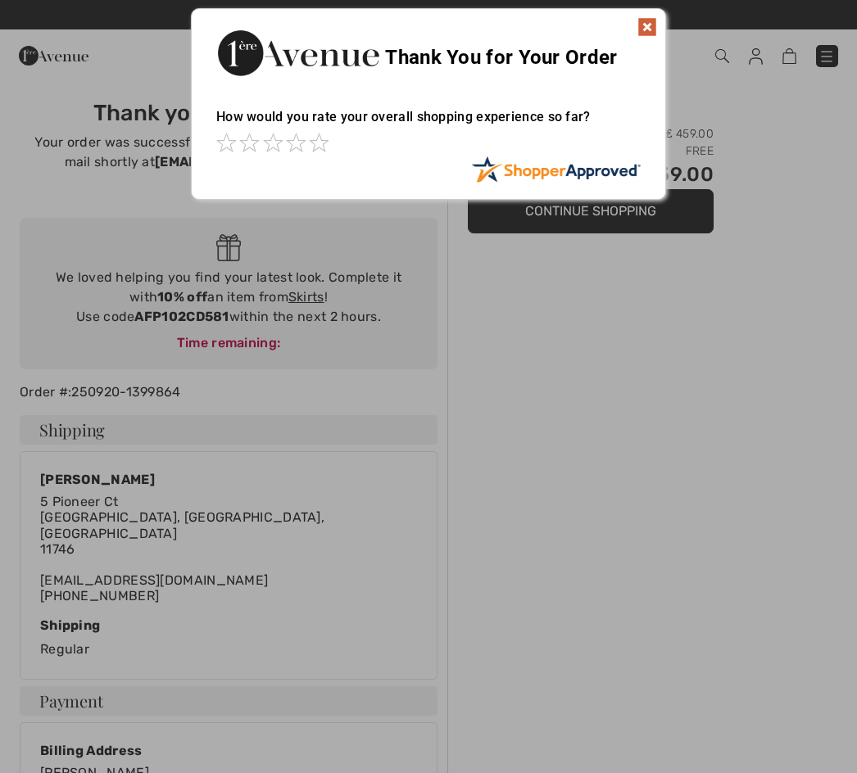
click at [553, 70] on div "Thank You for Your Order" at bounding box center [429, 51] width 474 height 84
click at [652, 29] on img at bounding box center [647, 27] width 20 height 20
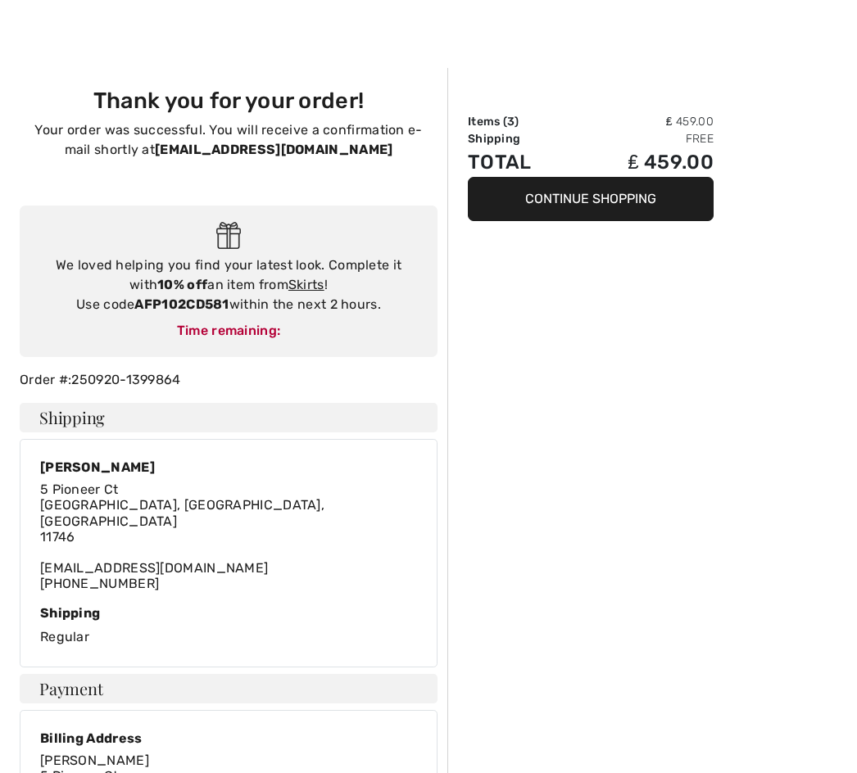
scroll to position [17, 0]
